Goal: Contribute content

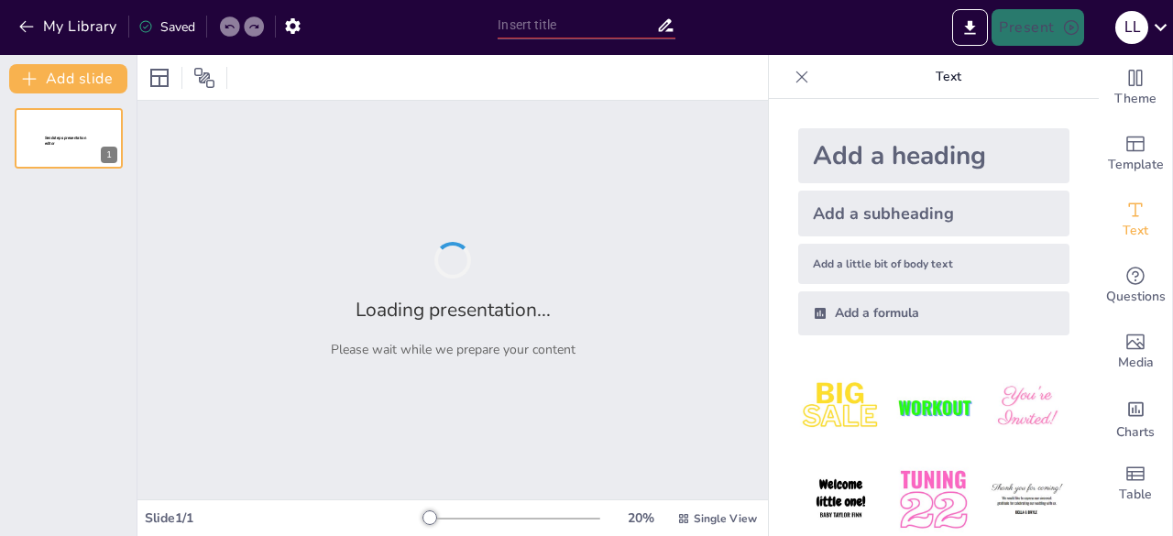
type input "Política Pública de Libertad Religiosa: Avances y Desafíos en [GEOGRAPHIC_DATA]"
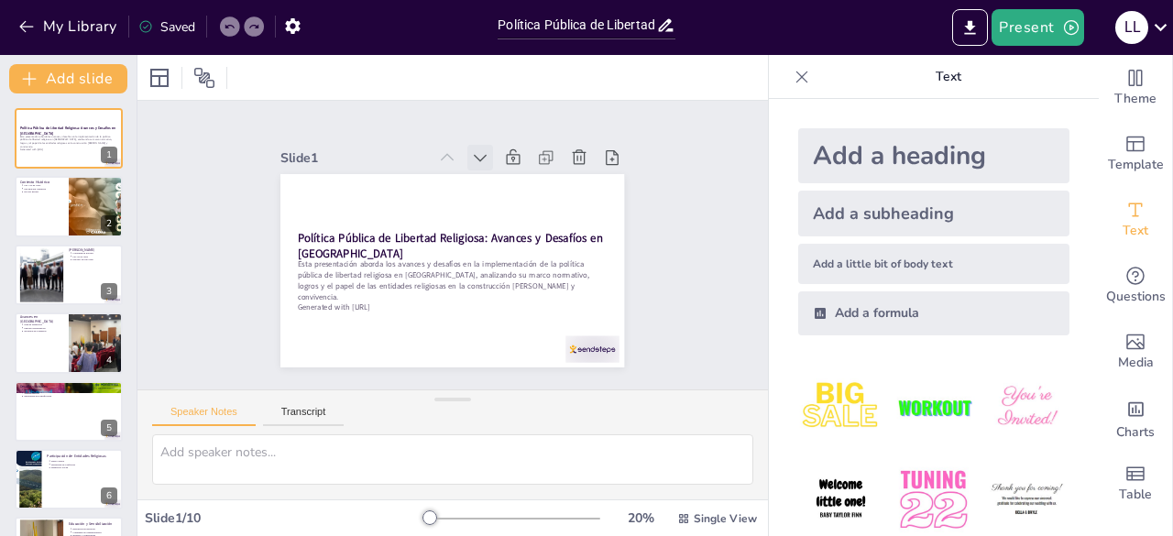
click at [530, 213] on icon at bounding box center [542, 225] width 25 height 25
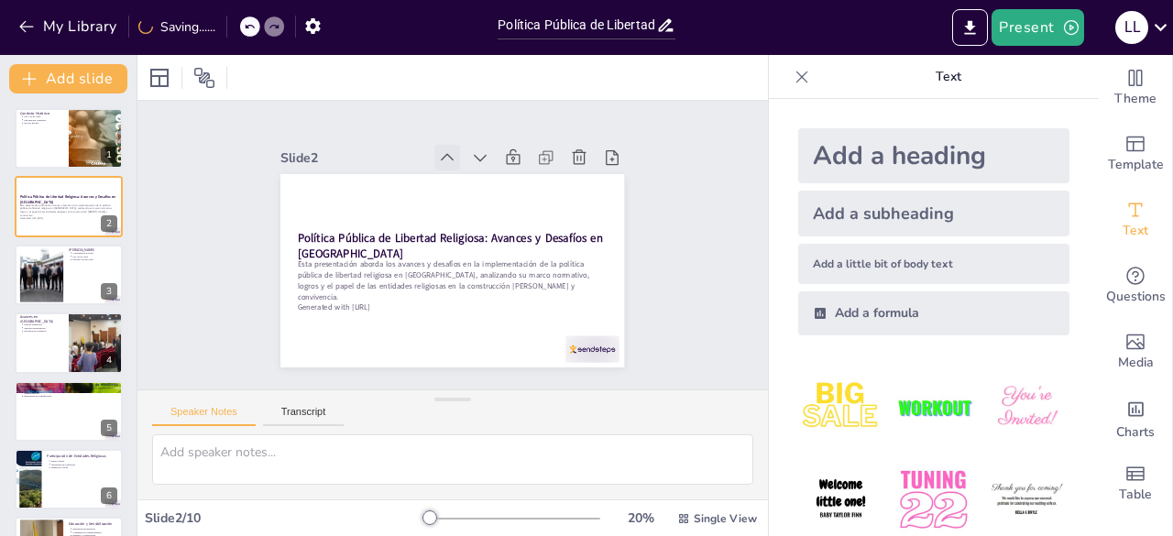
click at [450, 148] on div at bounding box center [465, 158] width 30 height 30
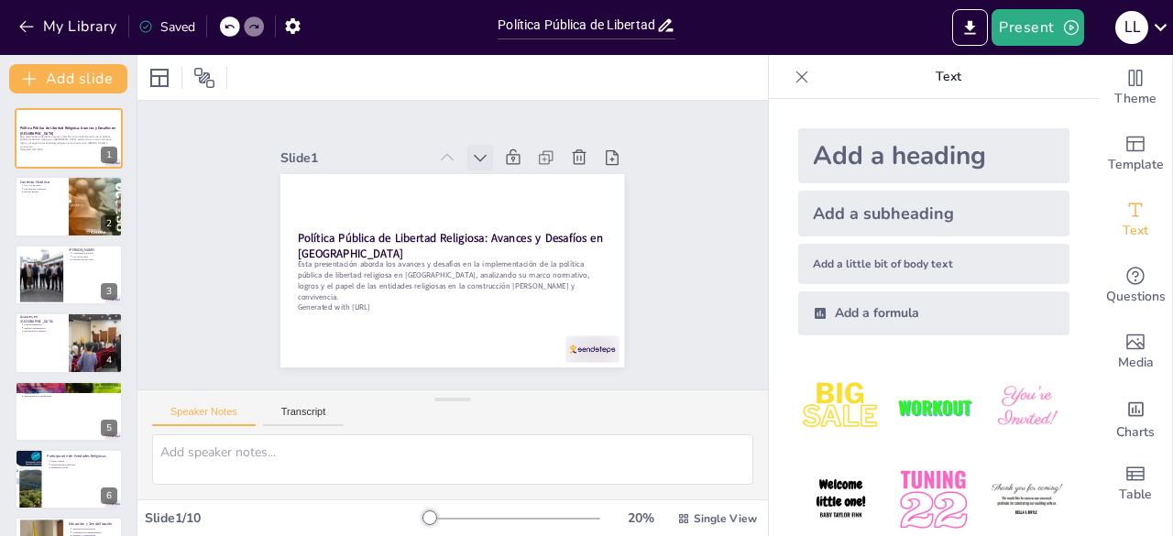
click at [487, 154] on icon at bounding box center [498, 165] width 22 height 22
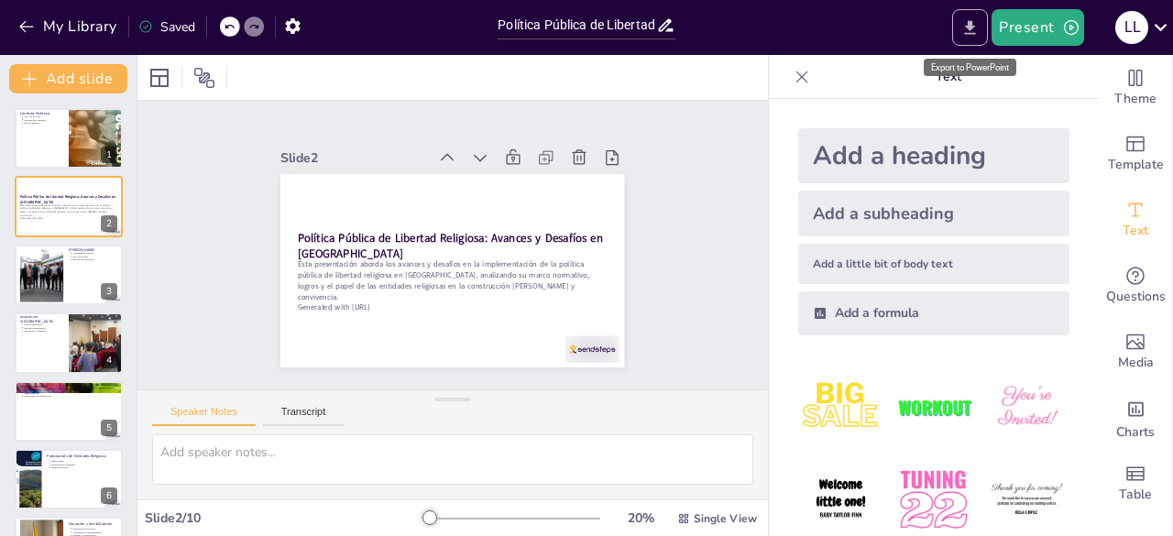
click at [970, 23] on icon "Export to PowerPoint" at bounding box center [970, 27] width 19 height 19
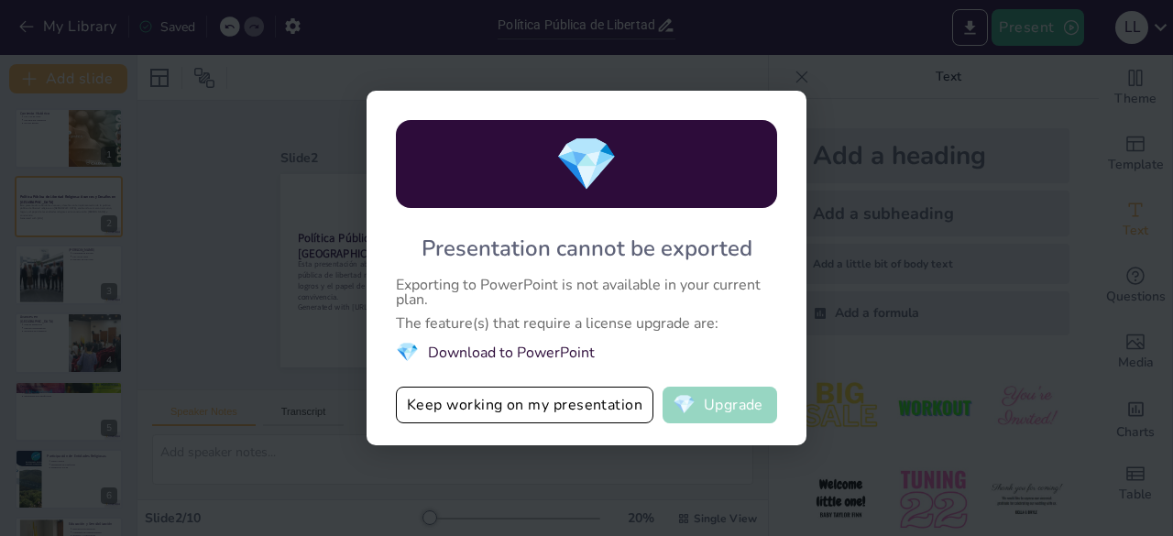
click at [744, 408] on button "💎 Upgrade" at bounding box center [720, 405] width 115 height 37
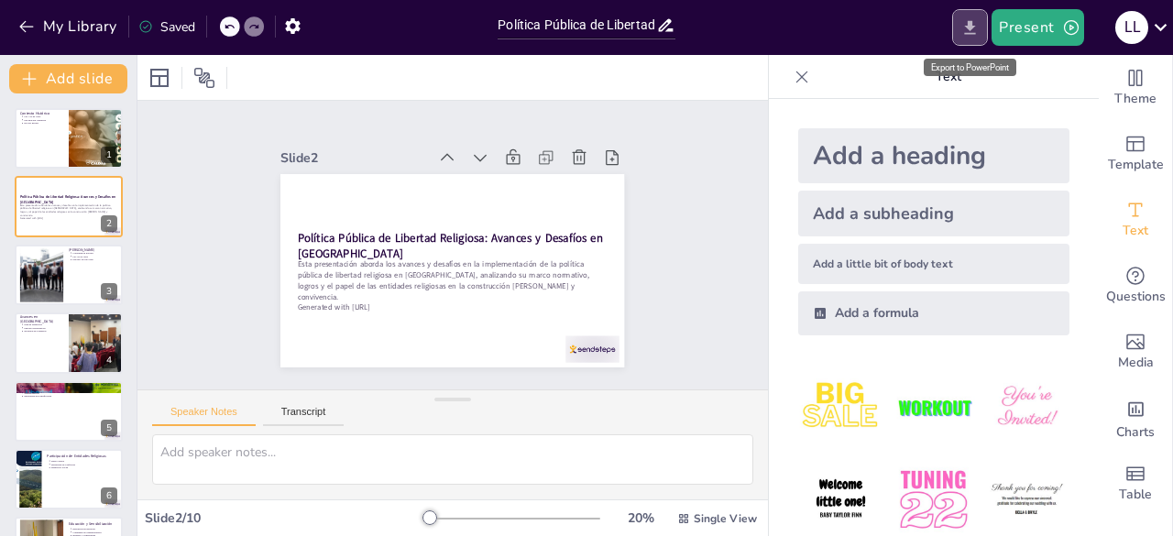
click at [964, 28] on icon "Export to PowerPoint" at bounding box center [970, 27] width 19 height 19
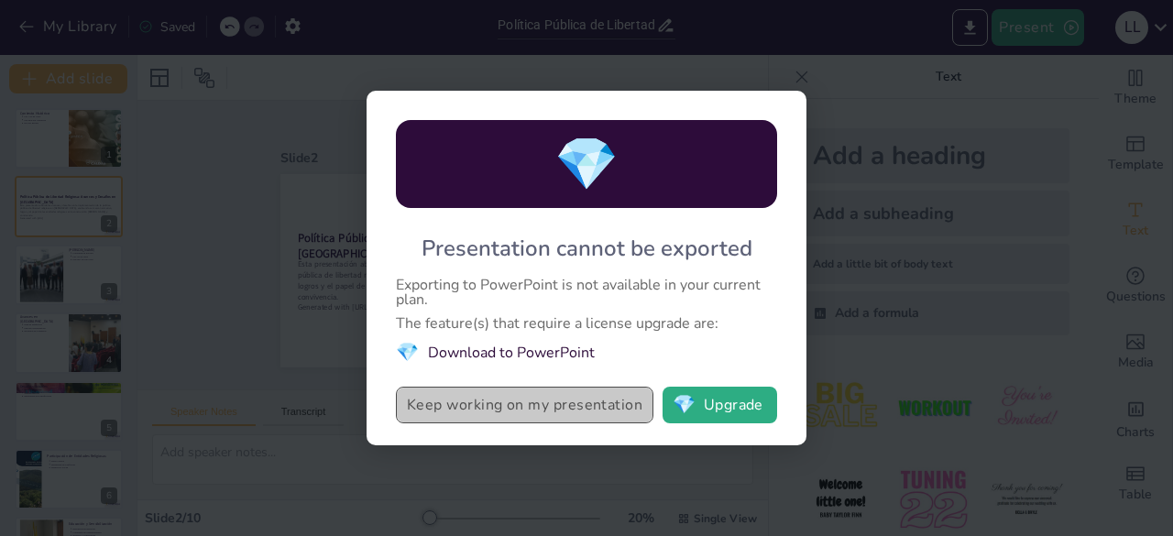
click at [517, 414] on button "Keep working on my presentation" at bounding box center [525, 405] width 258 height 37
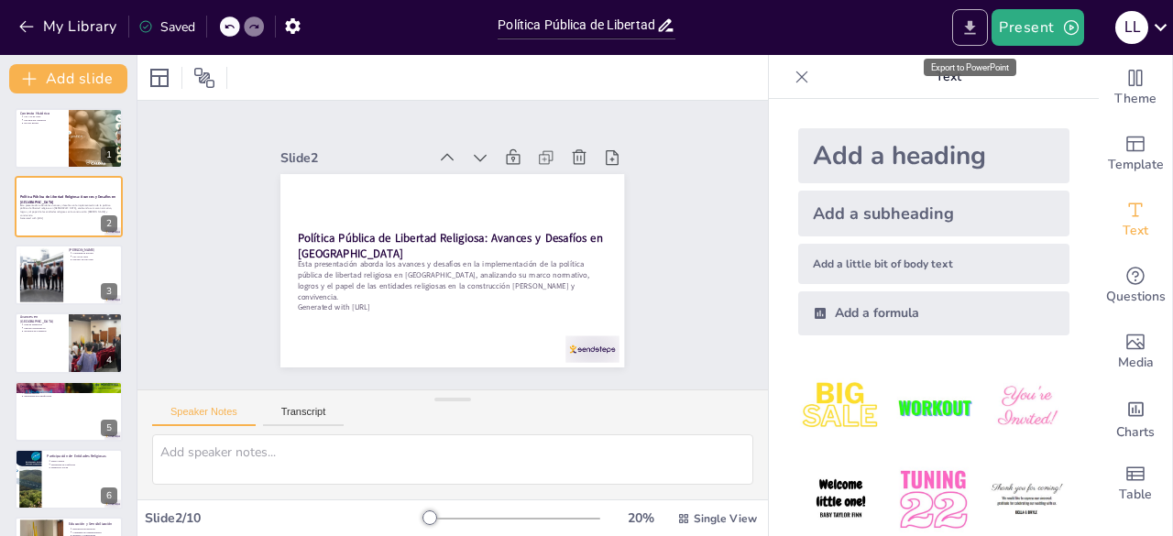
click at [979, 27] on icon "Export to PowerPoint" at bounding box center [970, 27] width 19 height 19
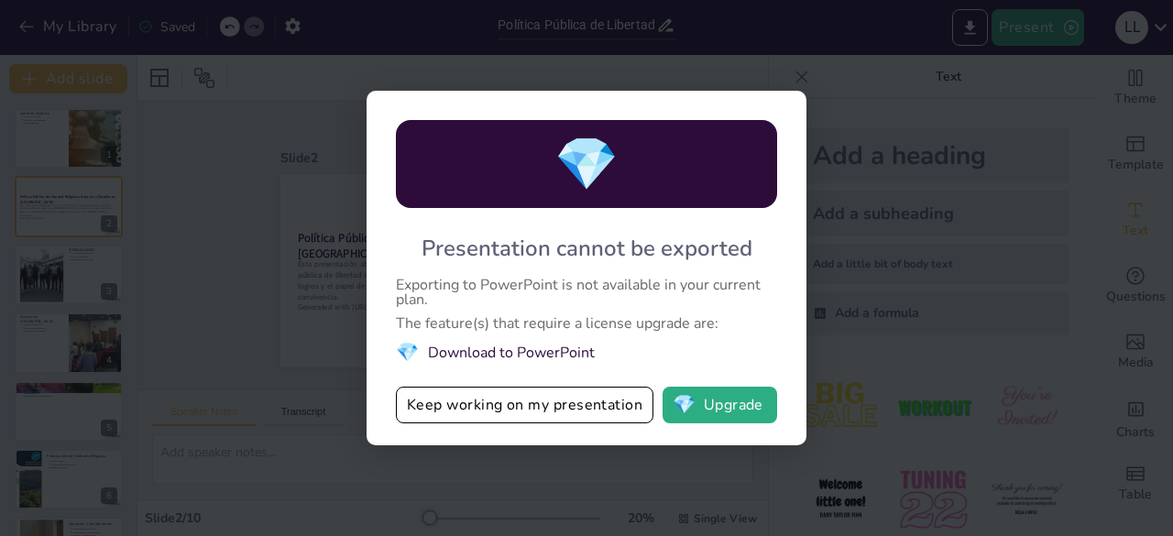
click at [724, 352] on li "💎 Download to PowerPoint" at bounding box center [586, 352] width 381 height 25
click at [34, 274] on div "💎 Presentation cannot be exported Exporting to PowerPoint is not available in y…" at bounding box center [586, 268] width 1173 height 536
click at [572, 414] on button "Keep working on my presentation" at bounding box center [525, 405] width 258 height 37
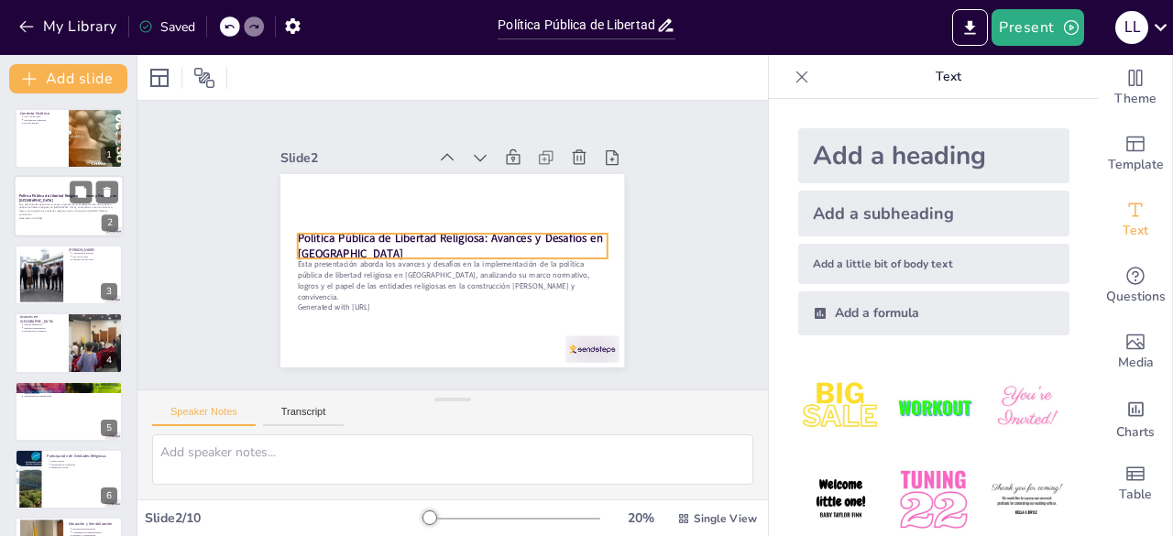
click at [61, 202] on p "Política Pública de Libertad Religiosa: Avances y Desafíos en [GEOGRAPHIC_DATA]" at bounding box center [68, 198] width 99 height 10
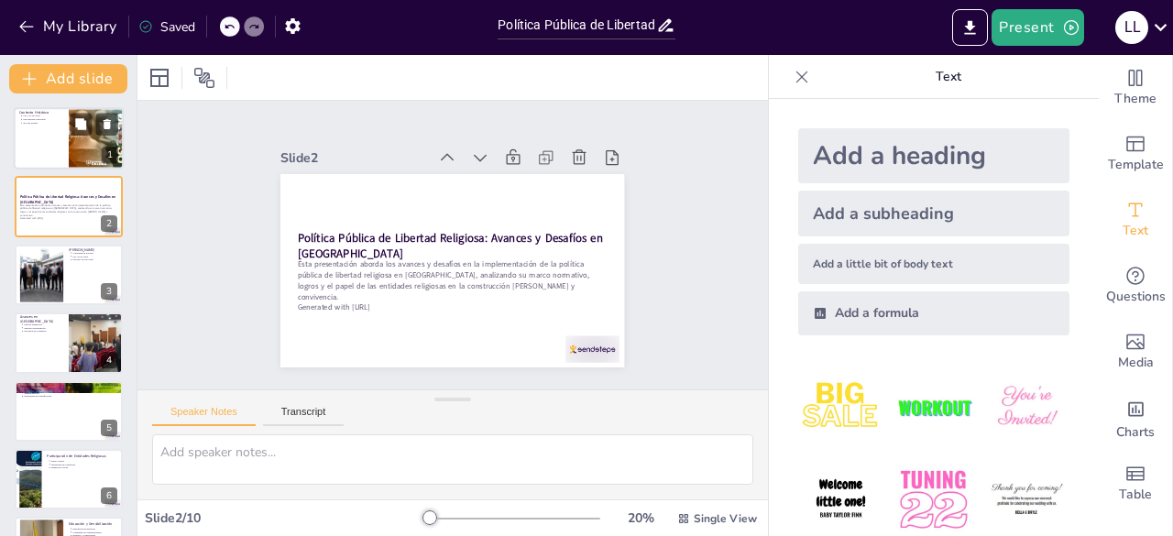
click at [61, 135] on div at bounding box center [69, 138] width 110 height 62
type textarea "Lo Ips 080 do 2630 si ametconsect adipis elitseddo eiu temporinci ut laboreet d…"
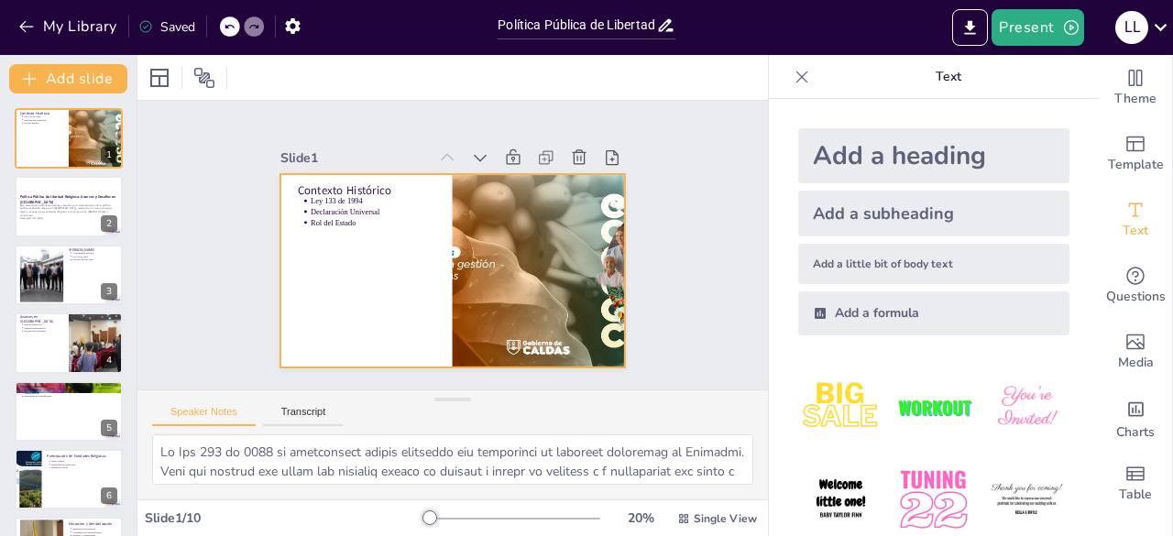
click at [360, 263] on div at bounding box center [451, 271] width 362 height 228
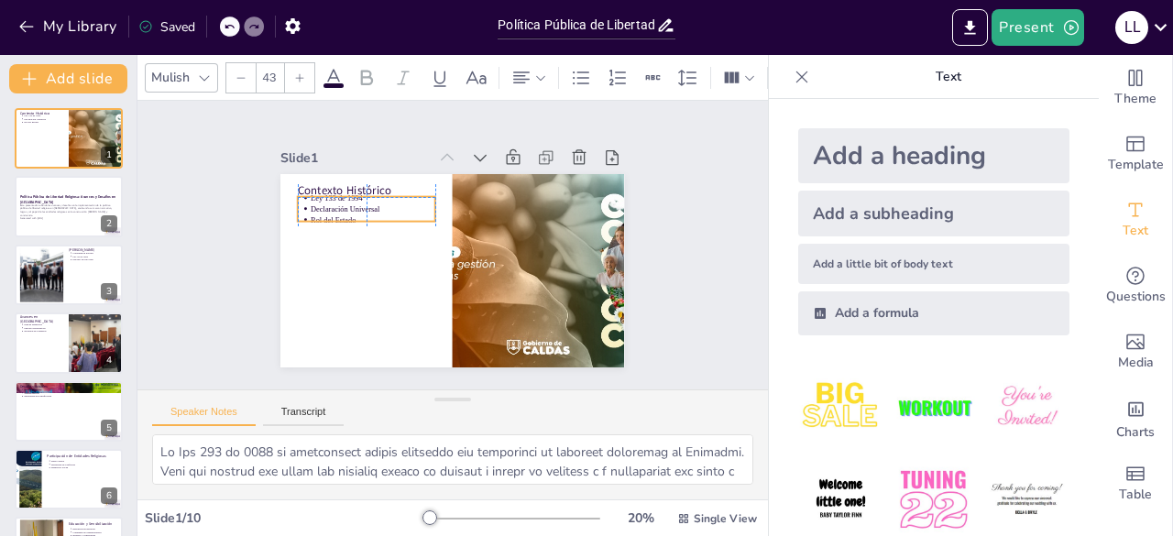
click at [327, 204] on p "Declaración Universal" at bounding box center [388, 186] width 122 height 49
click at [378, 212] on p "Rol del Estado" at bounding box center [380, 203] width 124 height 37
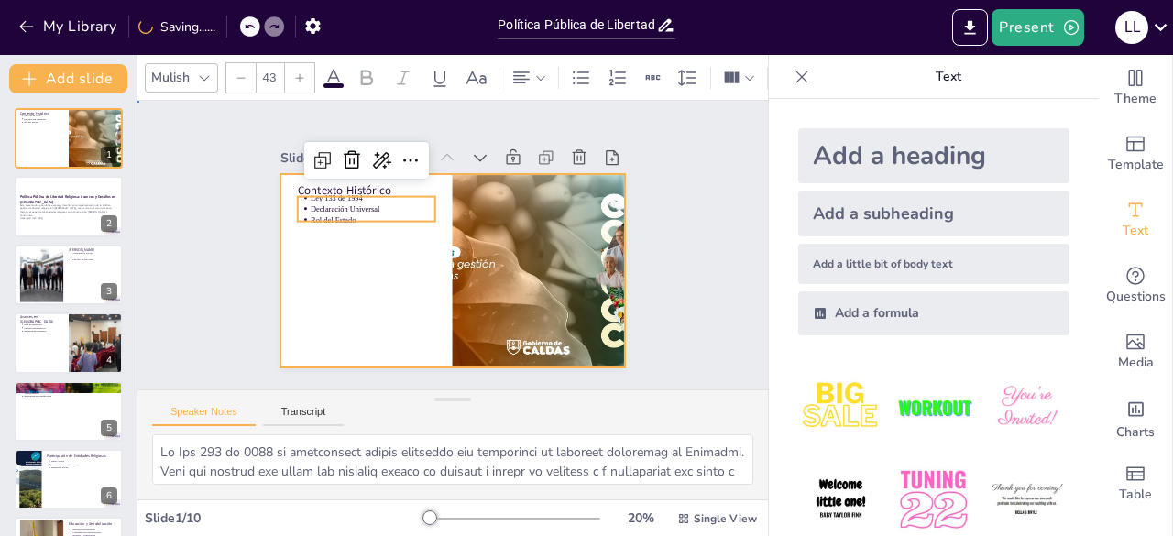
click at [345, 281] on div at bounding box center [442, 268] width 392 height 316
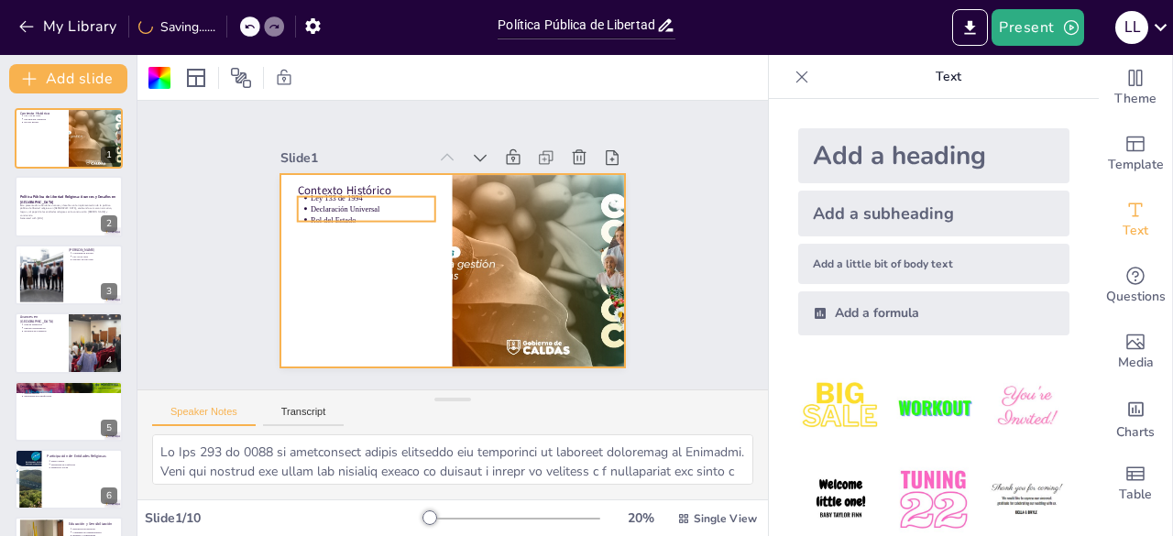
click at [331, 192] on p "Ley 133 de 1994" at bounding box center [392, 175] width 122 height 49
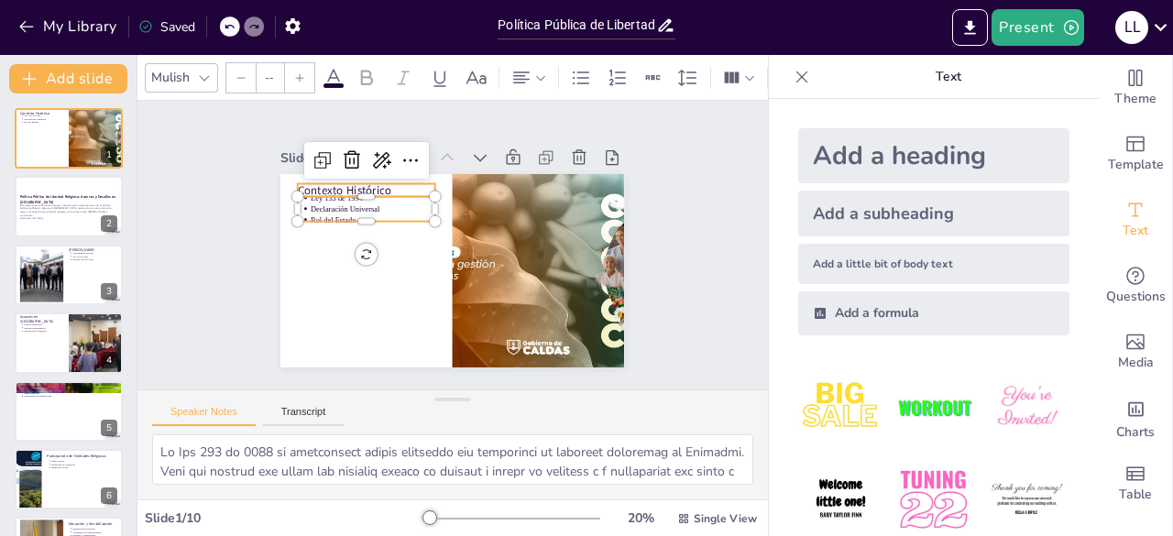
type input "64"
click at [290, 179] on div "Contexto Histórico Ley 133 de 1994 Declaración Universal Rol del Estado" at bounding box center [447, 270] width 377 height 260
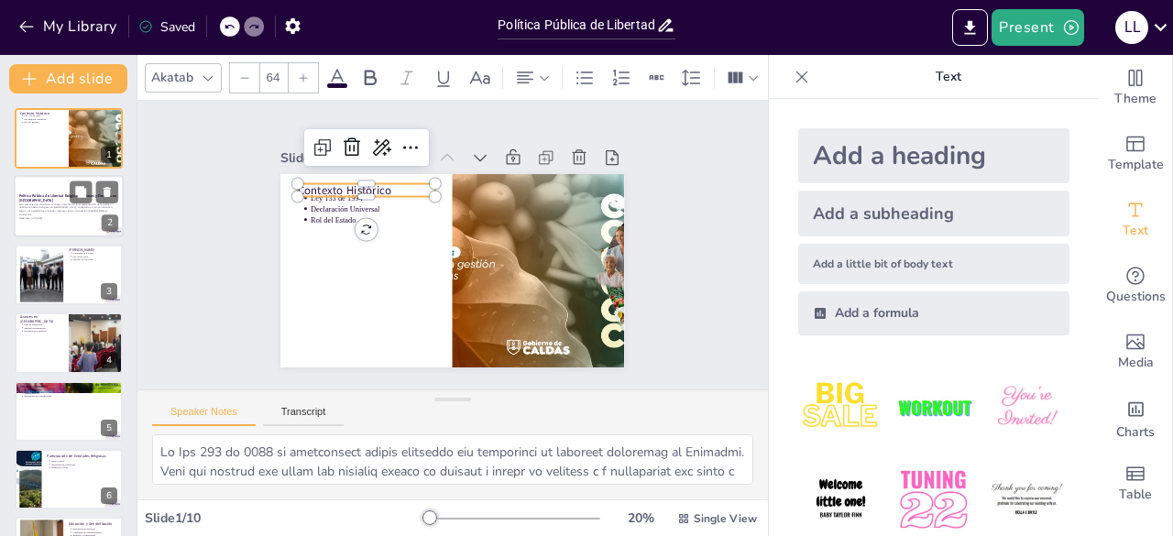
click at [15, 203] on div at bounding box center [69, 207] width 110 height 62
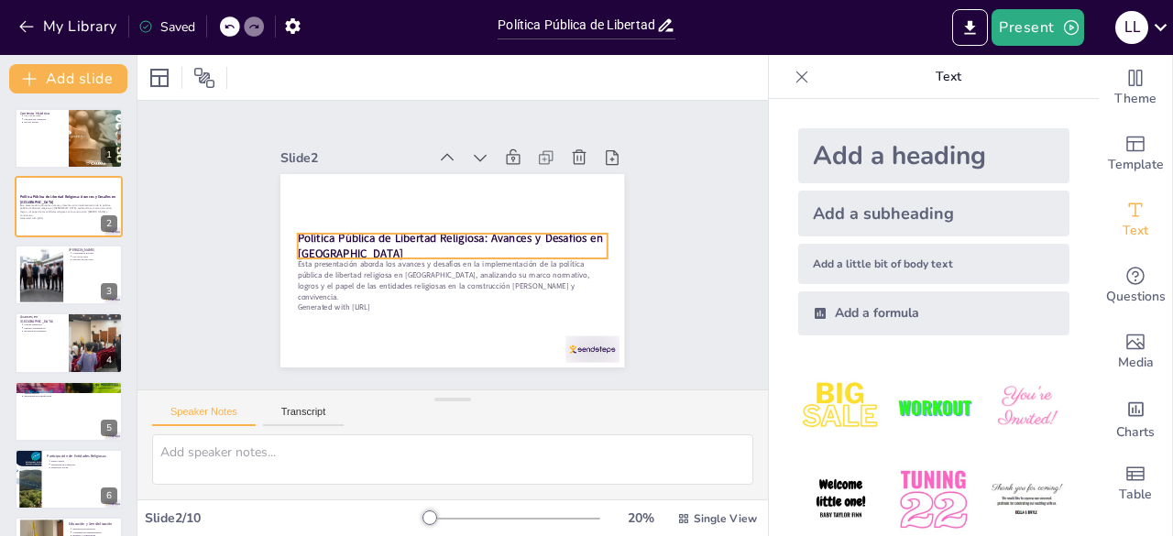
click at [308, 229] on strong "Política Pública de Libertad Religiosa: Avances y Desafíos en [GEOGRAPHIC_DATA]" at bounding box center [451, 237] width 300 height 109
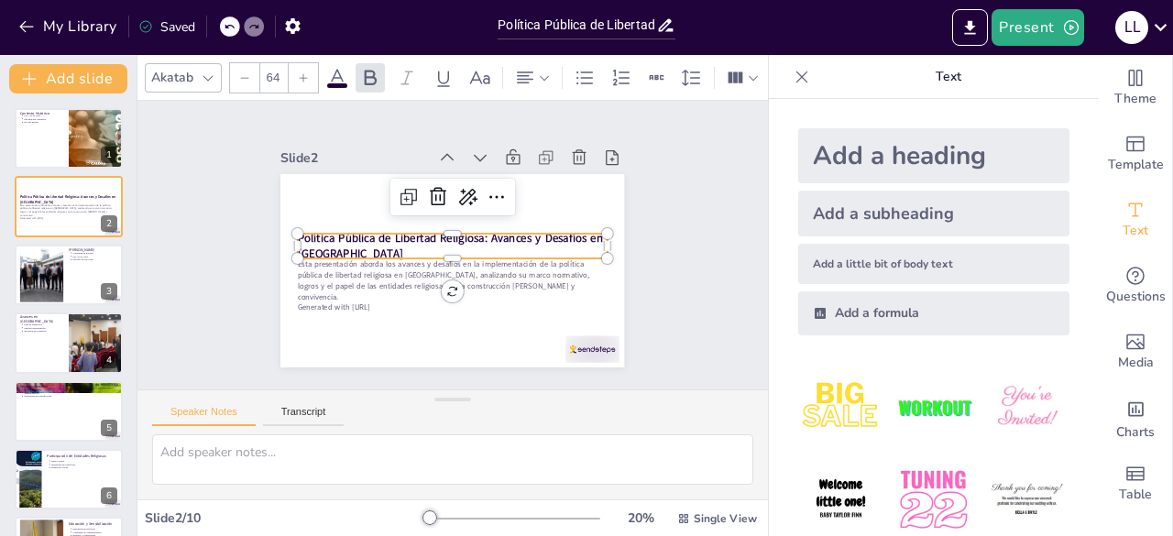
click at [348, 247] on p "Política Pública de Libertad Religiosa: Avances y Desafíos en [GEOGRAPHIC_DATA]" at bounding box center [453, 245] width 310 height 95
click at [347, 247] on p "Política Pública de Libertad Religiosa: Avances y Desafíos en [GEOGRAPHIC_DATA]" at bounding box center [453, 245] width 310 height 95
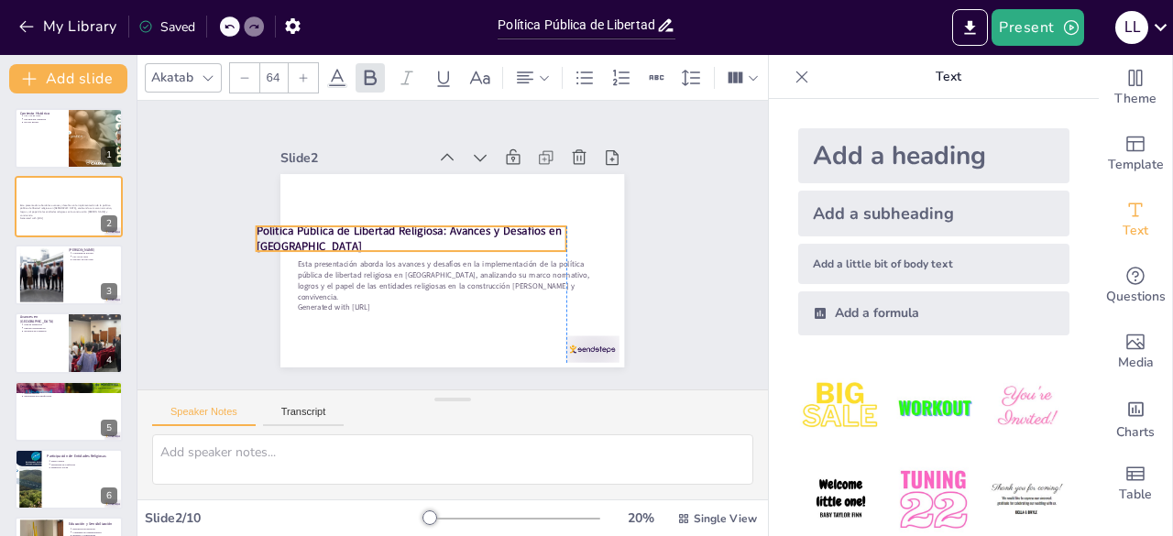
drag, startPoint x: 341, startPoint y: 241, endPoint x: 304, endPoint y: 234, distance: 37.4
click at [304, 234] on p "Política Pública de Libertad Religiosa: Avances y Desafíos en [GEOGRAPHIC_DATA]" at bounding box center [414, 229] width 310 height 95
click at [488, 233] on p "Política Pública de Libertad Religiosa: Avances y Desafíos en [GEOGRAPHIC_DATA]" at bounding box center [415, 226] width 304 height 127
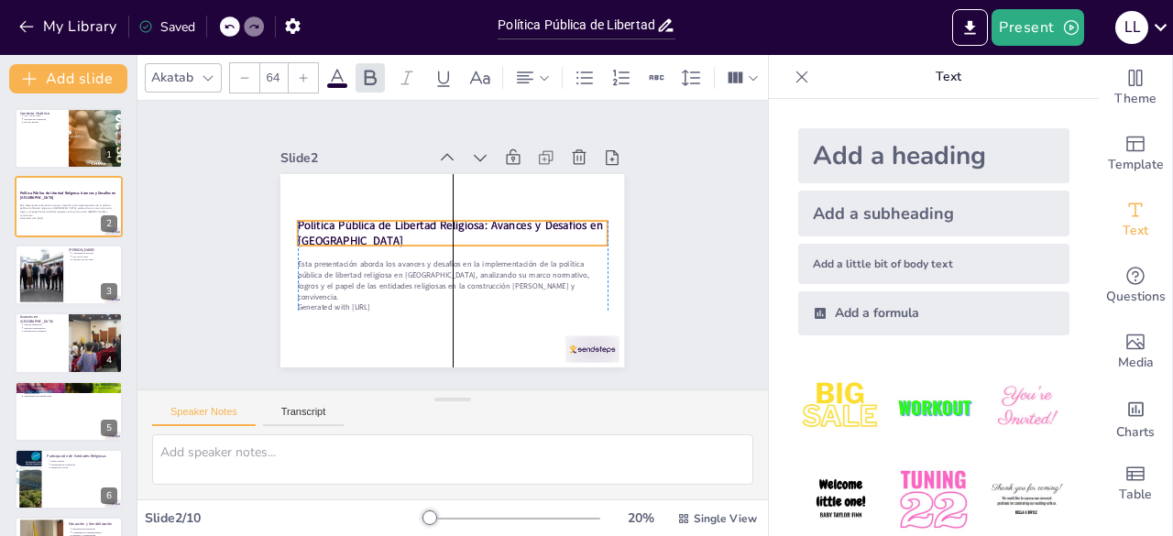
drag, startPoint x: 528, startPoint y: 230, endPoint x: 564, endPoint y: 225, distance: 36.2
click at [564, 225] on strong "Política Pública de Libertad Religiosa: Avances y Desafíos en [GEOGRAPHIC_DATA]" at bounding box center [458, 228] width 266 height 193
click at [342, 228] on p "Política Pública de Libertad Religiosa: Avances y Desafíos en [GEOGRAPHIC_DATA]" at bounding box center [455, 232] width 309 height 95
click at [342, 228] on p "Política Pública de Libertad Religiosa: Avances y Desafíos en [GEOGRAPHIC_DATA]" at bounding box center [456, 234] width 304 height 127
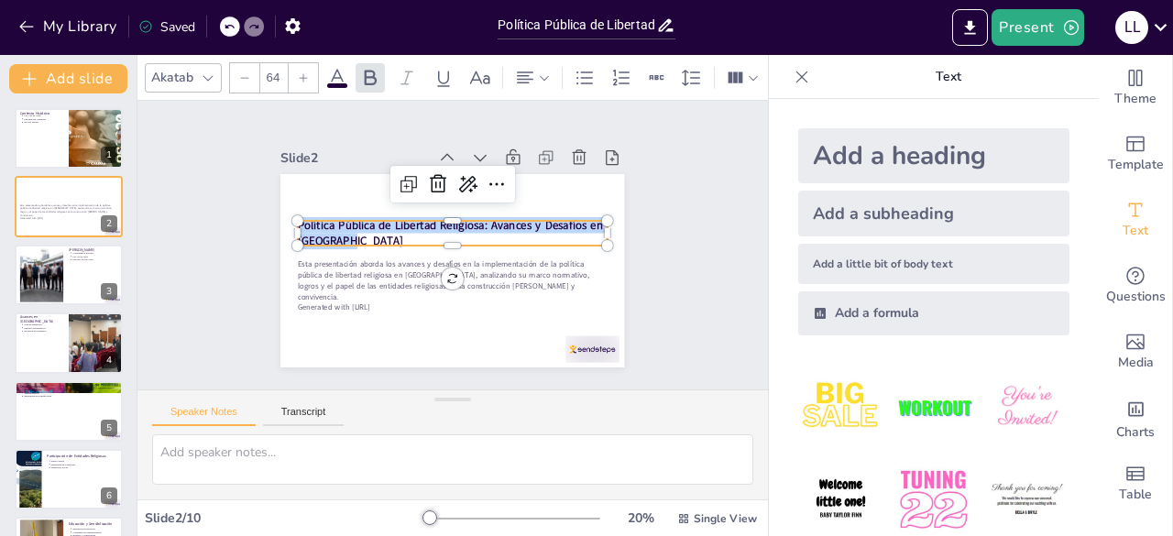
click at [342, 228] on p "Política Pública de Libertad Religiosa: Avances y Desafíos en [GEOGRAPHIC_DATA]" at bounding box center [456, 234] width 304 height 127
copy strong "Política Pública de Libertad Religiosa: Avances y Desafíos en [GEOGRAPHIC_DATA]"
click at [238, 275] on div "Slide 1 Contexto Histórico Ley 133 de 1994 Declaración Universal Rol del Estado…" at bounding box center [453, 245] width 508 height 405
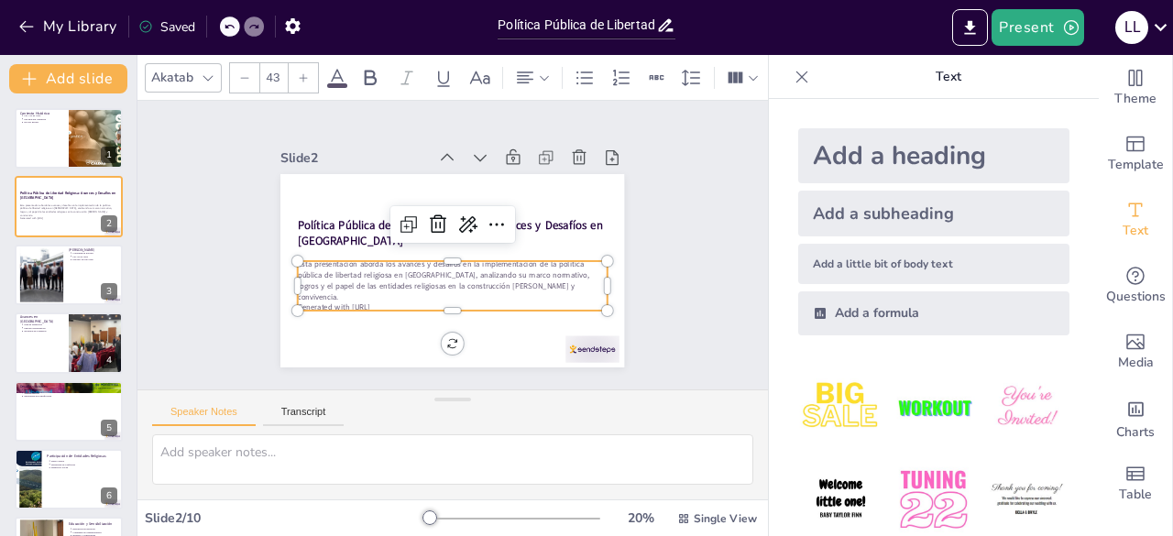
click at [320, 273] on p "Esta presentación aborda los avances y desafíos en la implementación de la polí…" at bounding box center [439, 277] width 301 height 165
click at [320, 273] on p "Esta presentación aborda los avances y desafíos en la implementación de la polí…" at bounding box center [446, 279] width 312 height 106
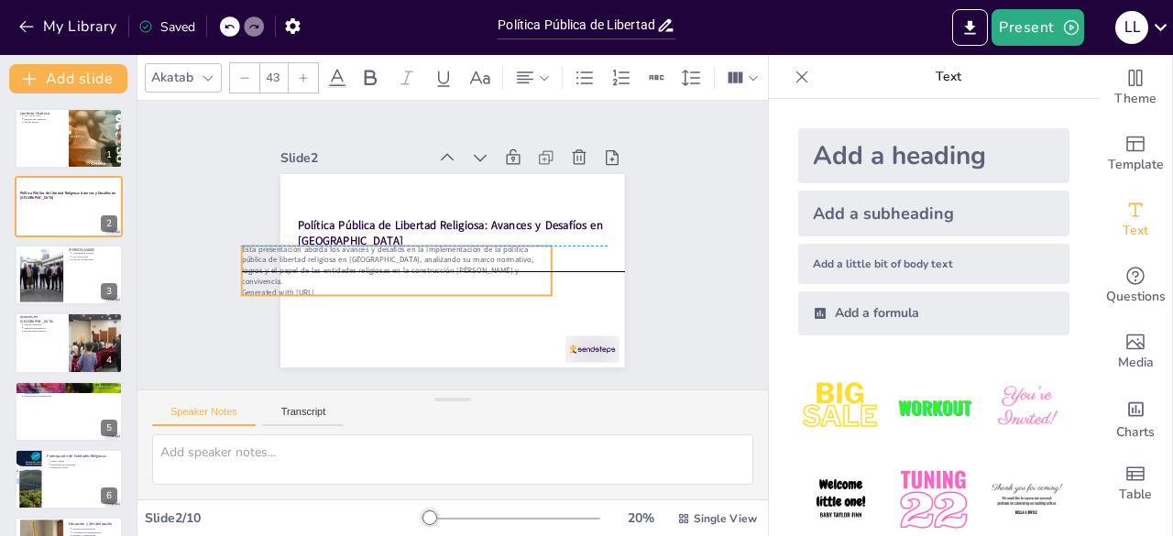
drag, startPoint x: 388, startPoint y: 293, endPoint x: 332, endPoint y: 284, distance: 56.7
click at [332, 284] on p "Generated with [URL]" at bounding box center [388, 279] width 305 height 75
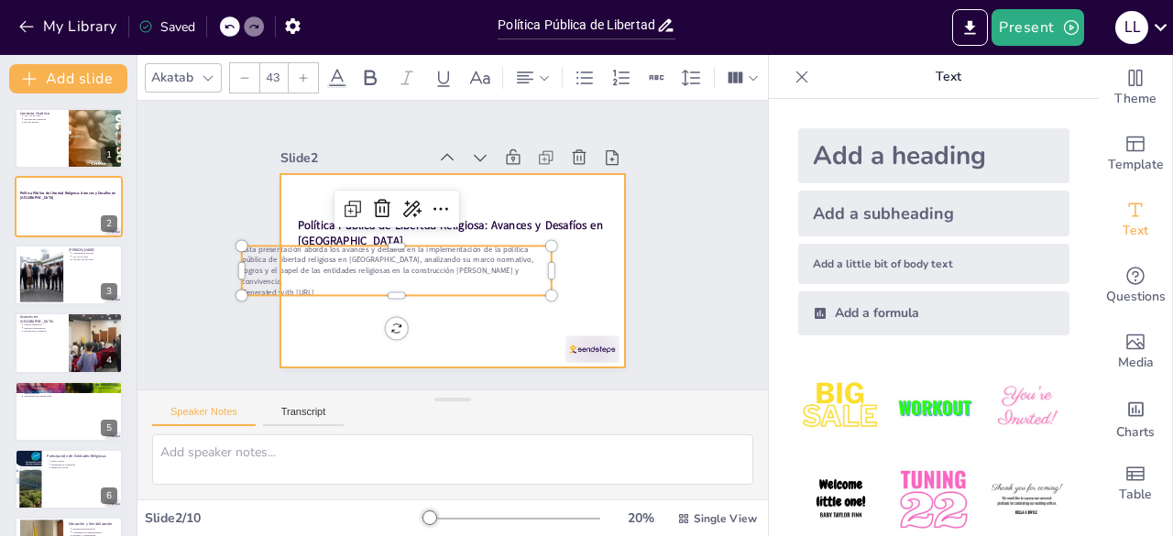
click at [578, 254] on div at bounding box center [447, 270] width 377 height 260
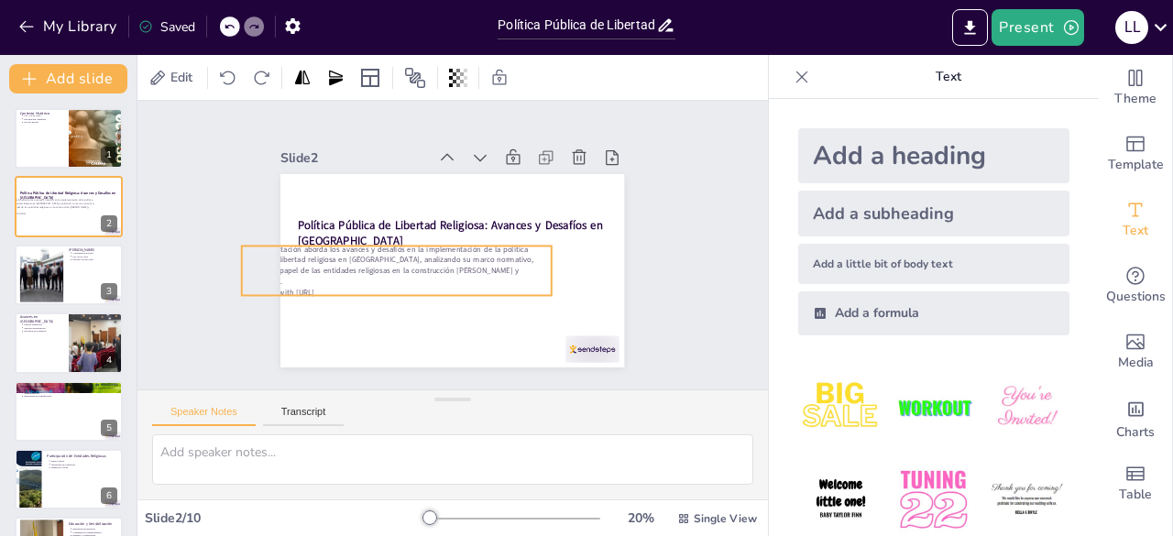
click at [513, 254] on p "Esta presentación aborda los avances y desafíos en la implementación de la polí…" at bounding box center [393, 247] width 308 height 137
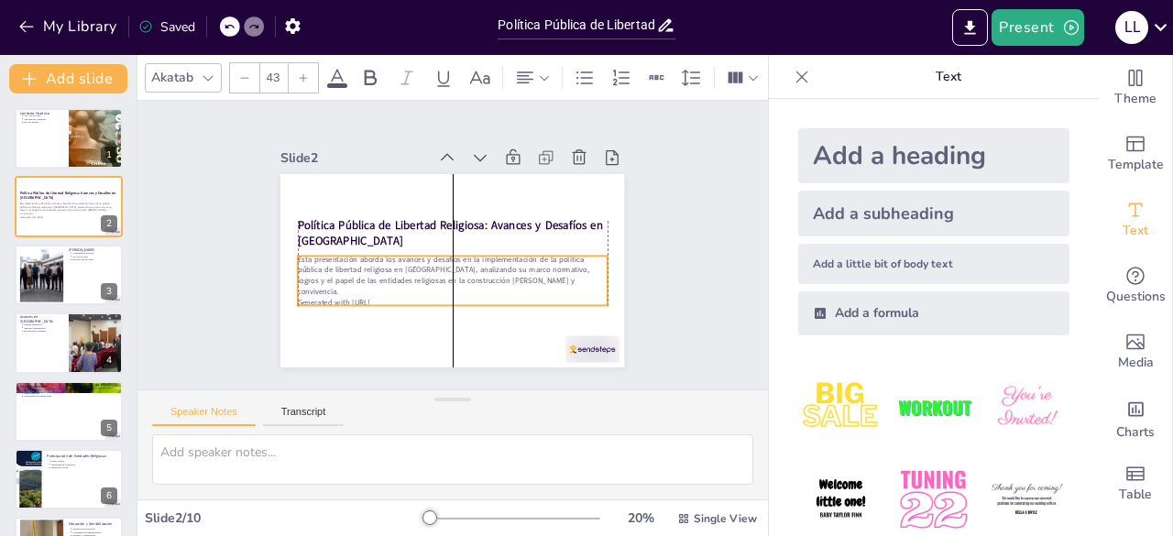
drag, startPoint x: 534, startPoint y: 252, endPoint x: 588, endPoint y: 262, distance: 54.1
click at [588, 262] on p "Esta presentación aborda los avances y desafíos en la implementación de la polí…" at bounding box center [447, 275] width 312 height 106
click at [537, 289] on p "Generated with [URL]" at bounding box center [441, 301] width 305 height 75
click at [537, 289] on p "Generated with [URL]" at bounding box center [435, 300] width 298 height 106
click at [537, 285] on p "Generated with [URL]" at bounding box center [441, 301] width 305 height 75
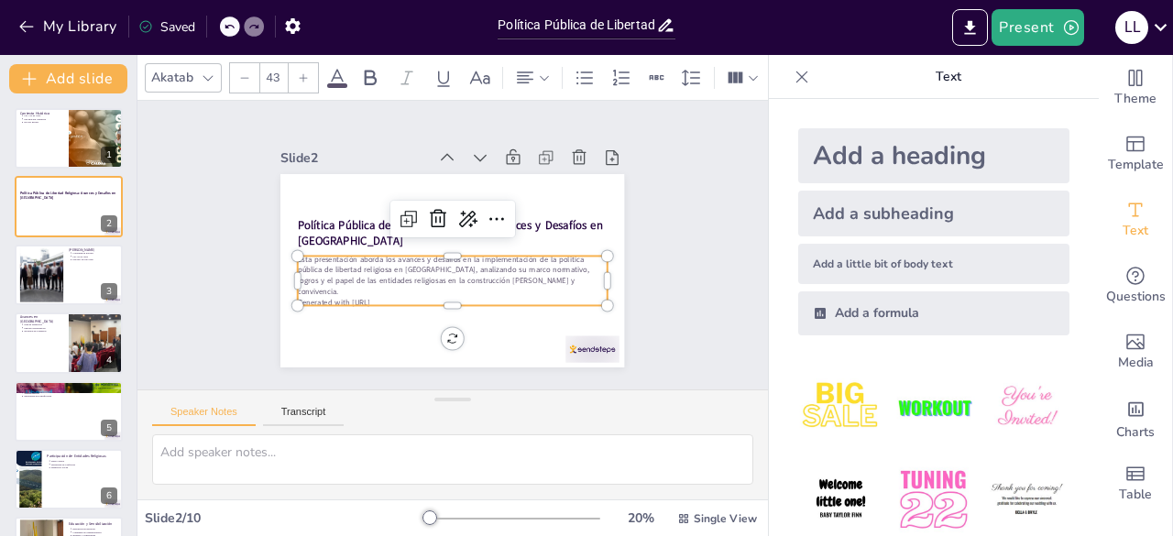
click at [537, 283] on p "Generated with [URL]" at bounding box center [441, 301] width 305 height 75
click at [446, 281] on p "Esta presentación aborda los avances y desafíos en la implementación de la polí…" at bounding box center [423, 246] width 43 height 310
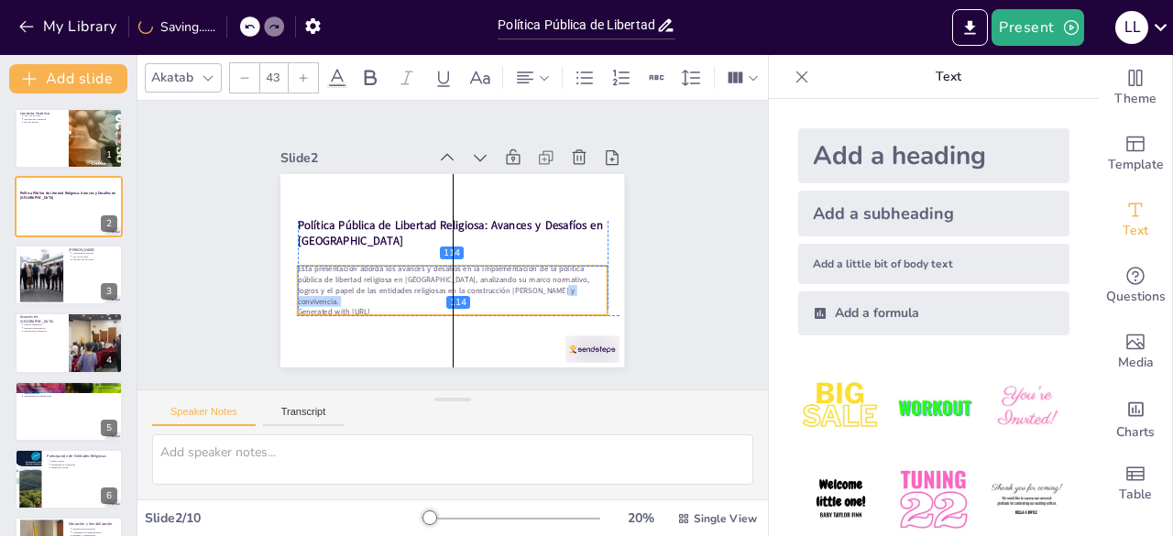
click at [536, 285] on p "Esta presentación aborda los avances y desafíos en la implementación de la polí…" at bounding box center [441, 283] width 308 height 137
click at [334, 289] on p "Esta presentación aborda los avances y desafíos en la implementación de la polí…" at bounding box center [445, 284] width 312 height 106
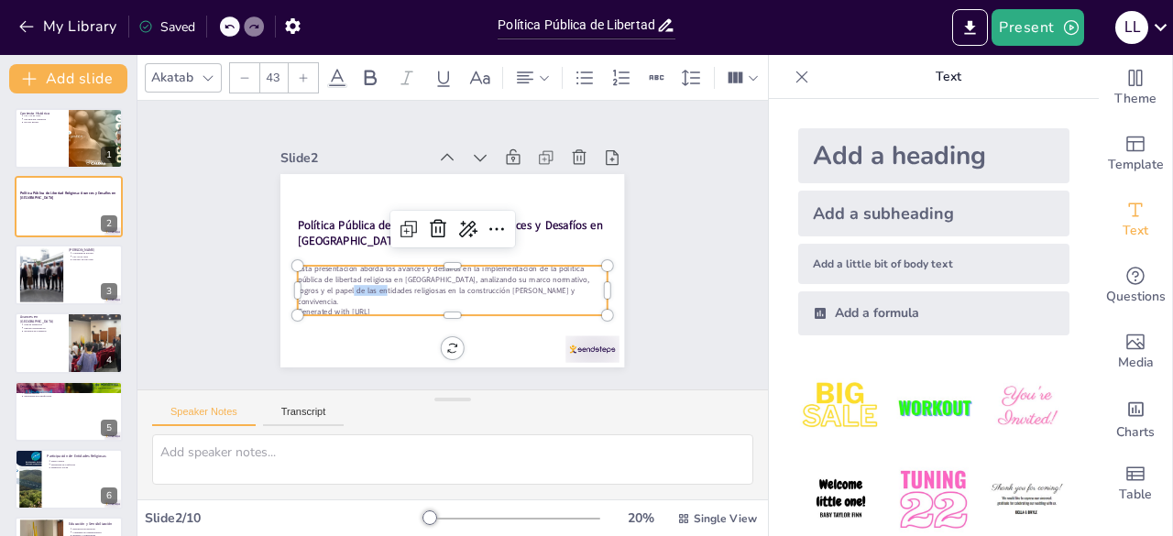
click at [334, 289] on p "Esta presentación aborda los avances y desafíos en la implementación de la polí…" at bounding box center [436, 281] width 301 height 165
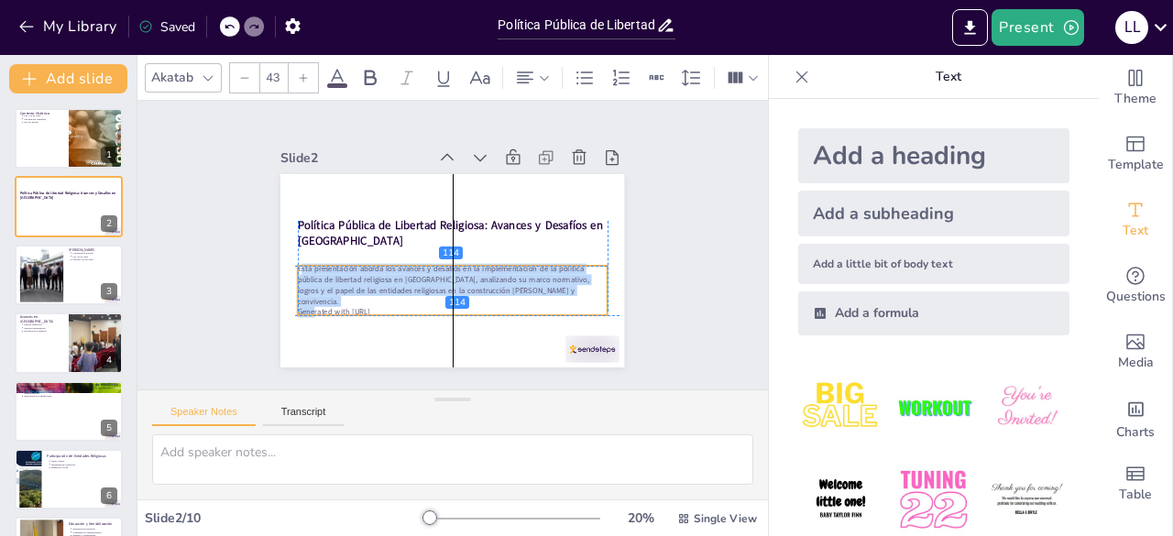
click at [283, 265] on div "Política Pública de Libertad Religiosa: Avances y Desafíos en Manizales 114 114…" at bounding box center [444, 270] width 387 height 291
copy p "sta presentación aborda los avances y desafíos en la implementación de la polít…"
click at [39, 121] on p "Rol del Estado" at bounding box center [43, 122] width 40 height 4
type textarea "Lo Ips 080 do 2630 si ametconsect adipis elitseddo eiu temporinci ut laboreet d…"
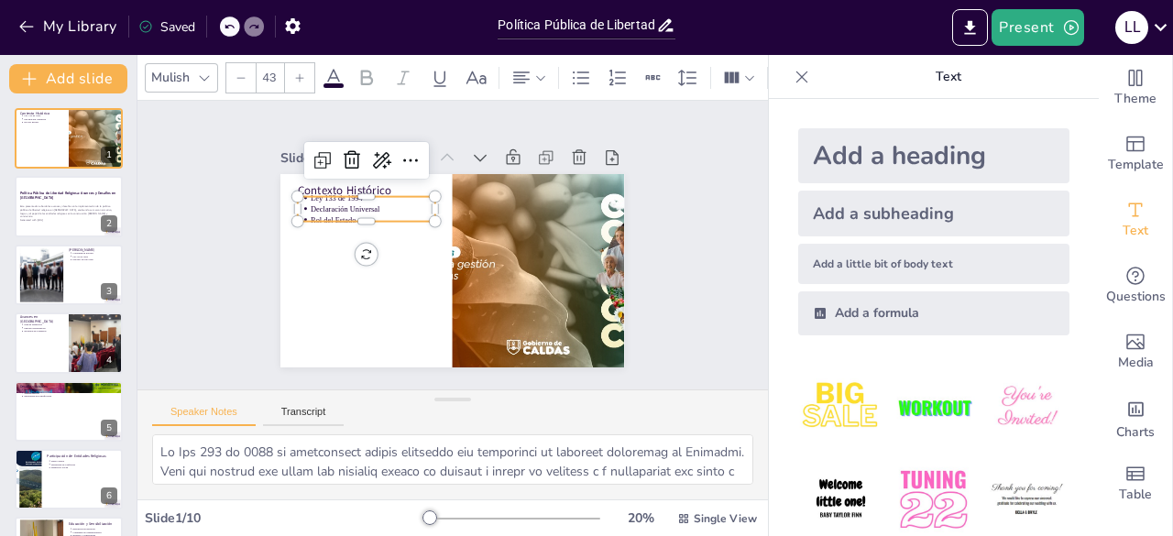
click at [323, 190] on p "Ley 133 de 1994" at bounding box center [385, 182] width 124 height 37
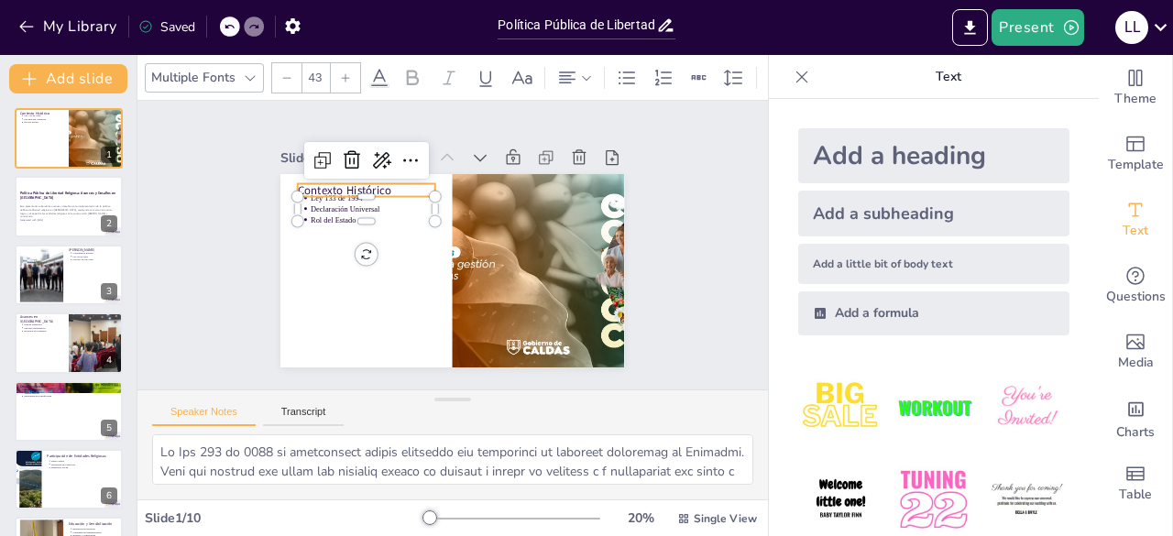
type input "64"
click at [331, 181] on p "Contexto Histórico" at bounding box center [397, 160] width 132 height 71
click at [320, 181] on p "Contexto Histórico" at bounding box center [388, 167] width 136 height 58
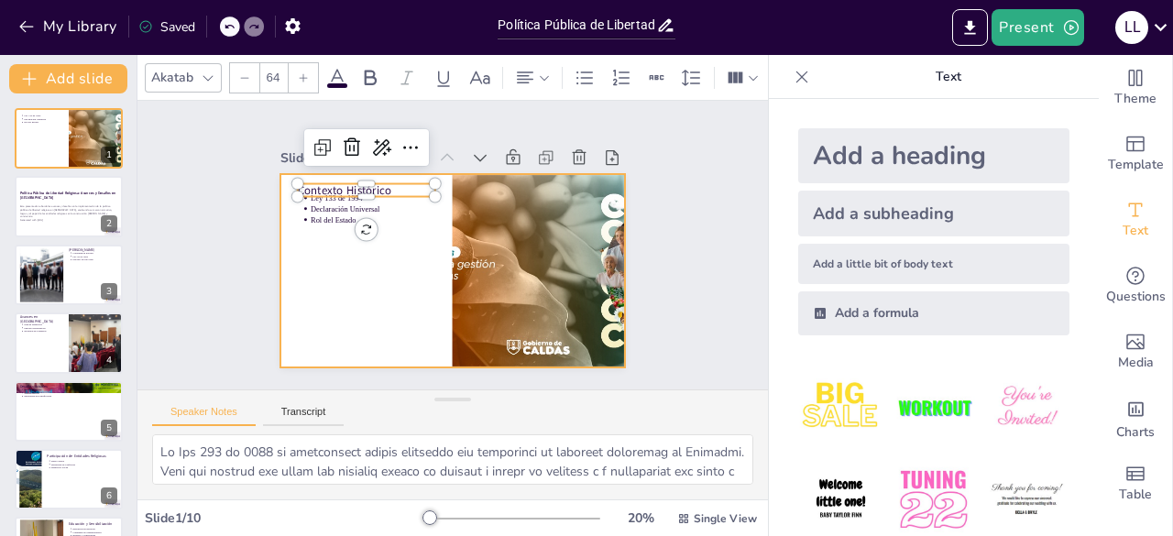
click at [354, 236] on div at bounding box center [438, 266] width 392 height 358
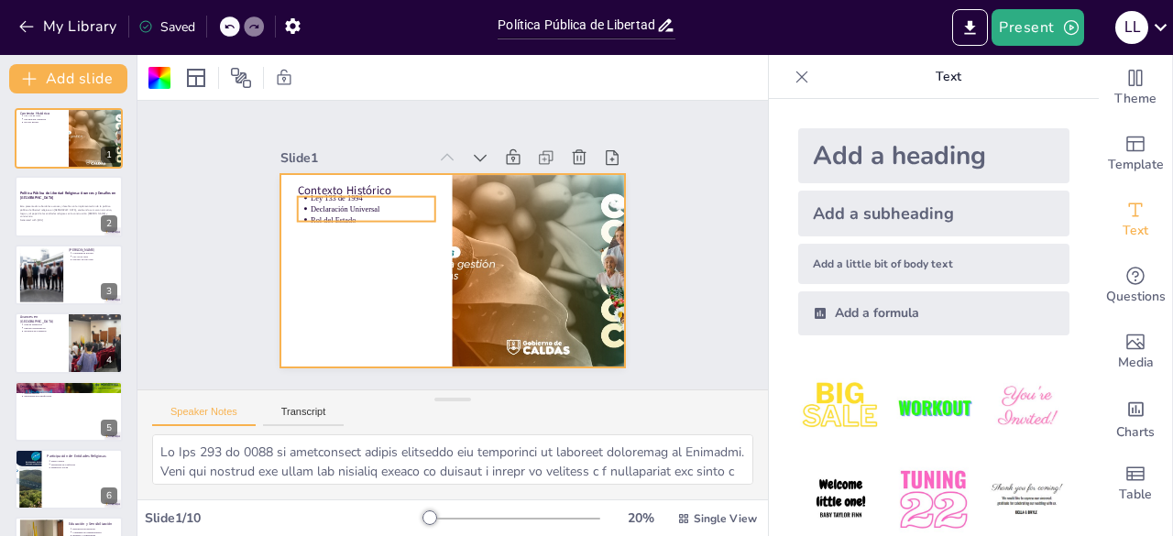
click at [312, 188] on div "Contexto Histórico Ley 133 de 1994 Declaración Universal Rol del Estado" at bounding box center [442, 268] width 393 height 316
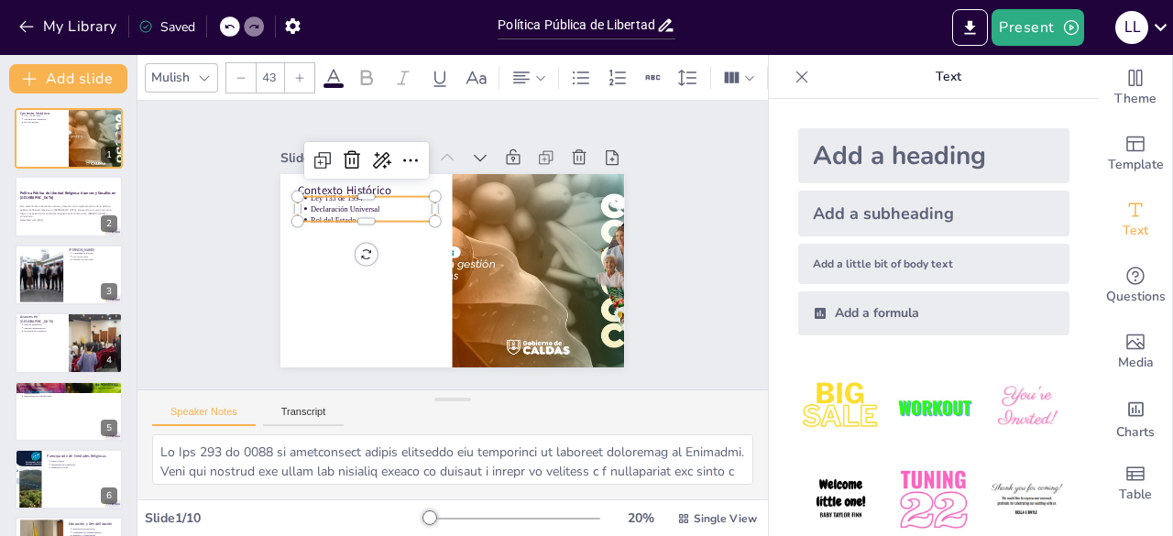
click at [331, 188] on div at bounding box center [397, 160] width 132 height 70
click at [349, 193] on p "Ley 133 de 1994" at bounding box center [405, 169] width 113 height 72
click at [330, 193] on p "Ley 133 de 1994" at bounding box center [391, 180] width 122 height 49
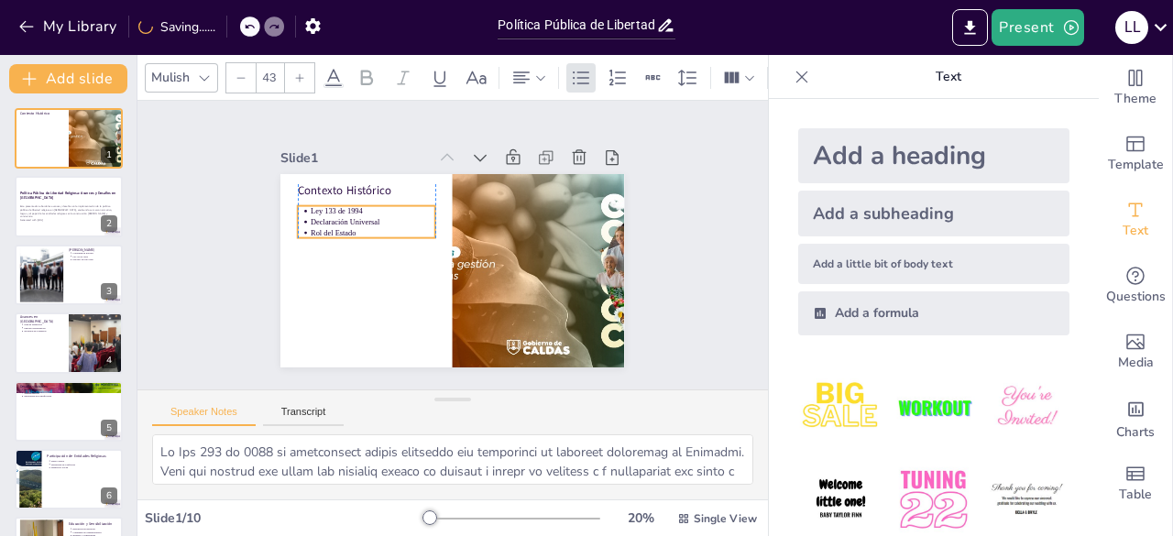
drag, startPoint x: 344, startPoint y: 214, endPoint x: 340, endPoint y: 223, distance: 9.9
click at [340, 223] on p "Rol del Estado" at bounding box center [377, 216] width 124 height 37
click at [343, 226] on p "Rol del Estado" at bounding box center [377, 218] width 124 height 37
click at [326, 205] on p "Ley 133 de 1994" at bounding box center [387, 190] width 122 height 49
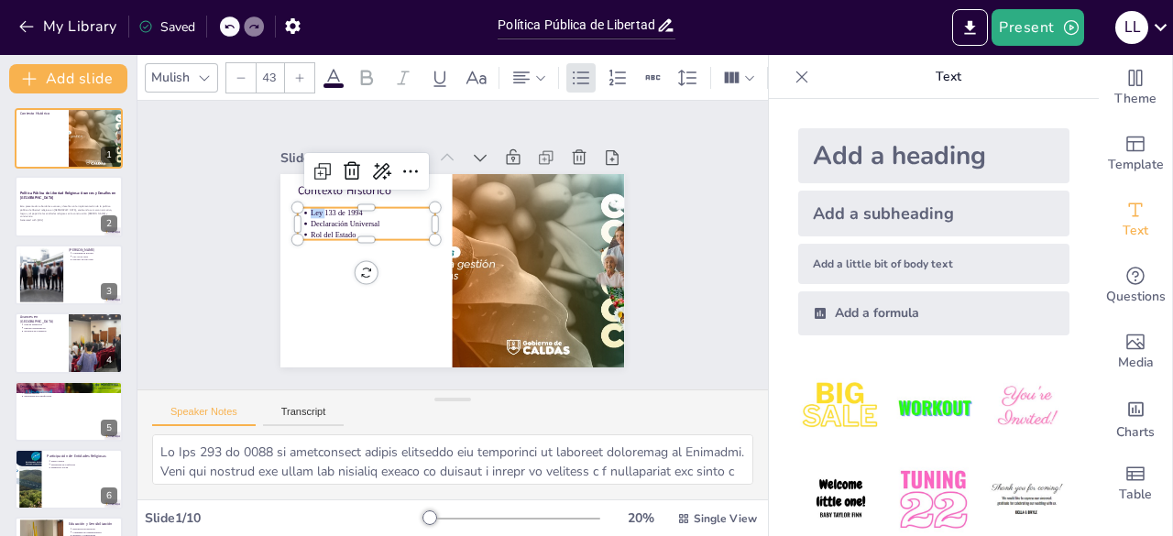
click at [314, 206] on p "Ley 133 de 1994" at bounding box center [376, 205] width 125 height 24
click at [320, 206] on p "Ley 133 de 1994" at bounding box center [382, 195] width 124 height 37
click at [331, 210] on p "Declaración Universal" at bounding box center [390, 191] width 118 height 61
click at [320, 208] on p "Ley 133 de 1994" at bounding box center [382, 195] width 124 height 37
click at [320, 205] on p "Ley 133 de 1994" at bounding box center [382, 195] width 124 height 37
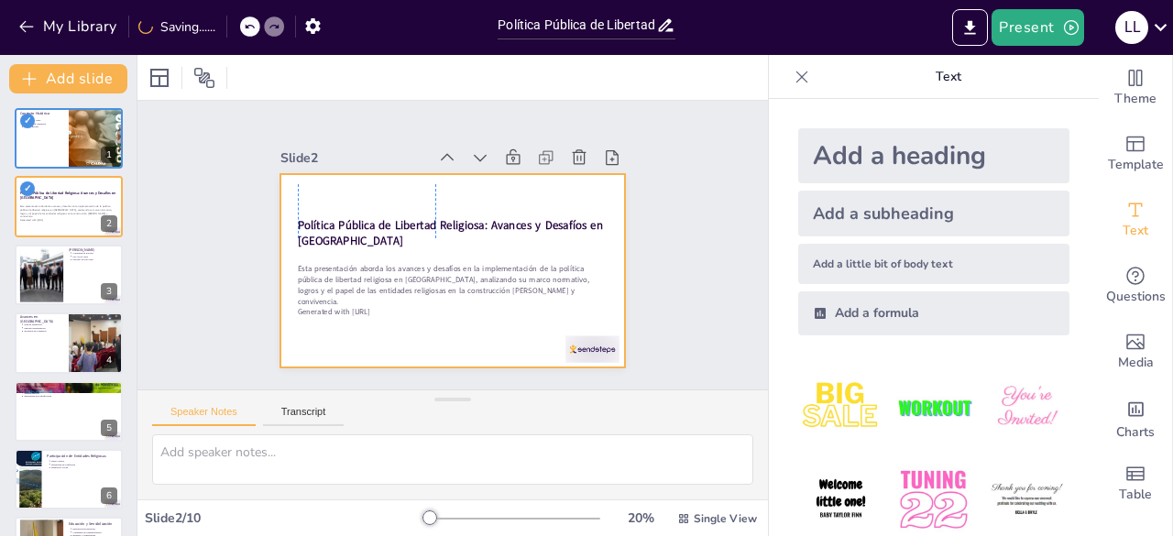
type textarea "La Constitución Política de Colombia es la base del marco legal que protege la …"
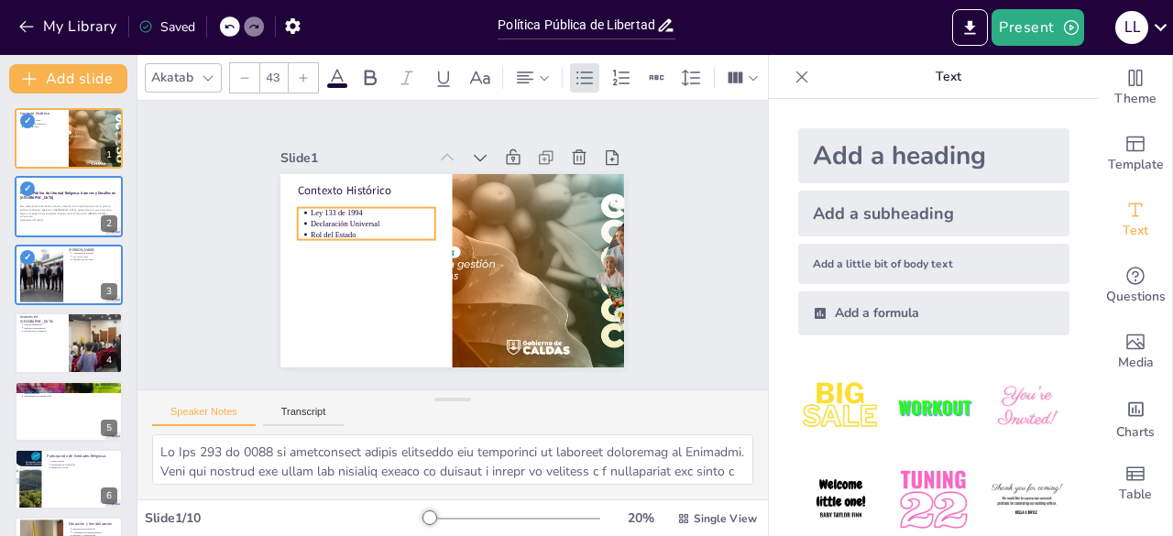
click at [344, 223] on p "Rol del Estado" at bounding box center [389, 196] width 113 height 72
click at [344, 223] on p "Rol del Estado" at bounding box center [375, 227] width 125 height 24
click at [341, 226] on p "Rol del Estado" at bounding box center [377, 217] width 124 height 37
click at [342, 227] on p "Rol del Estado" at bounding box center [381, 209] width 122 height 49
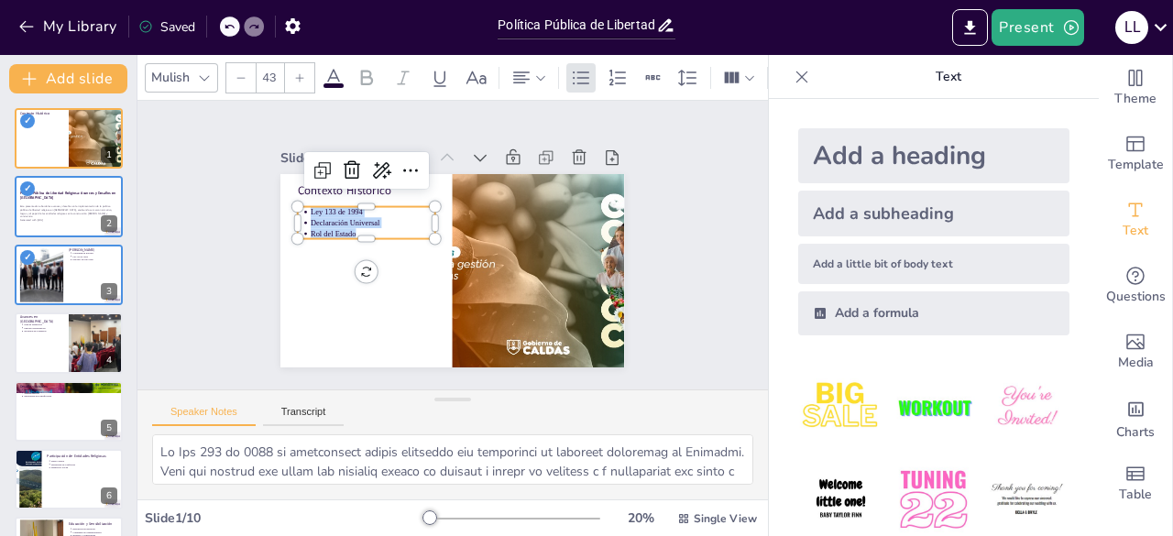
copy ul "Ley 133 de 1994 Declaración Universal Rol del Estado"
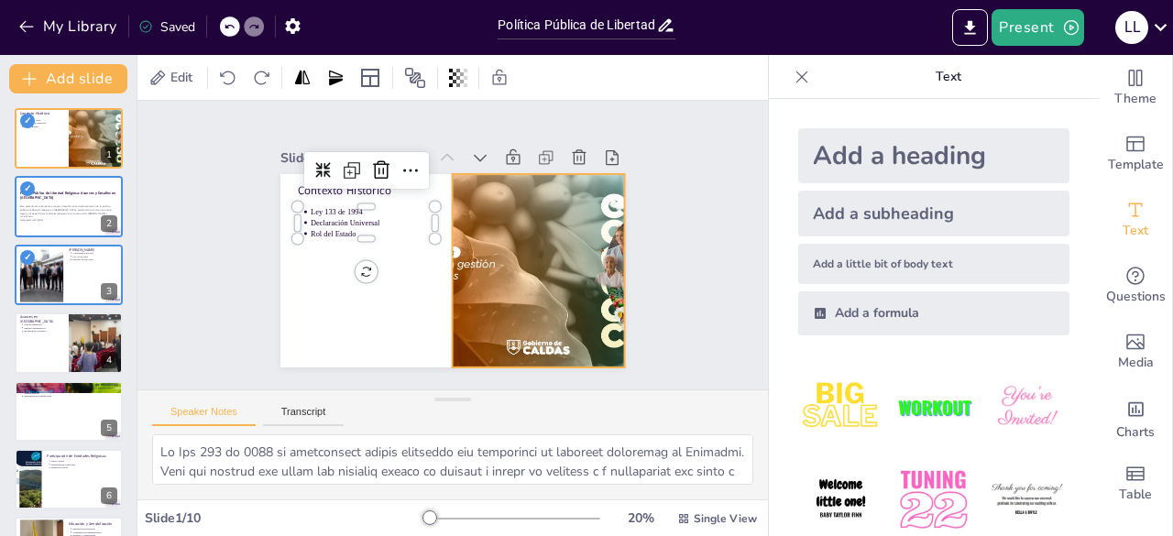
click at [469, 237] on div at bounding box center [499, 321] width 557 height 529
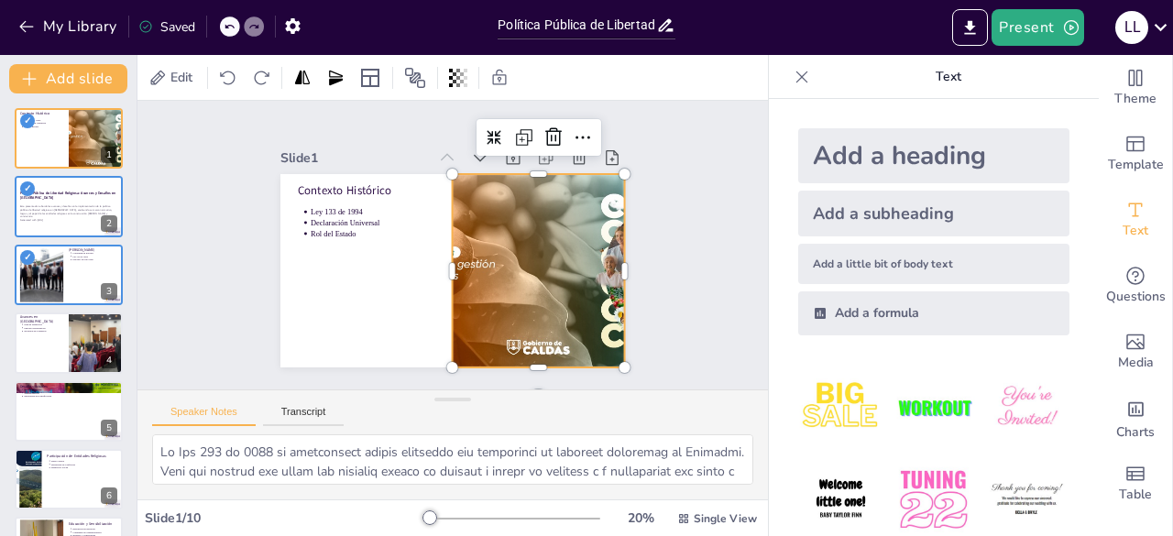
copy ul "Ley 133 de 1994 Declaración Universal Rol del Estado"
click at [548, 250] on div at bounding box center [539, 270] width 576 height 193
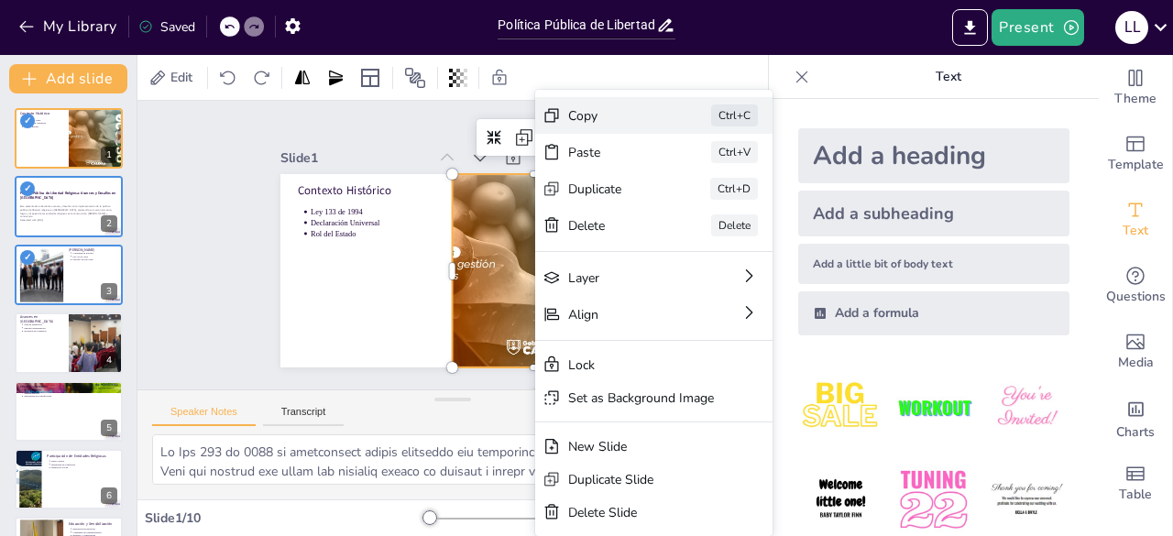
click at [670, 245] on div "Copy Ctrl+C" at bounding box center [790, 287] width 240 height 85
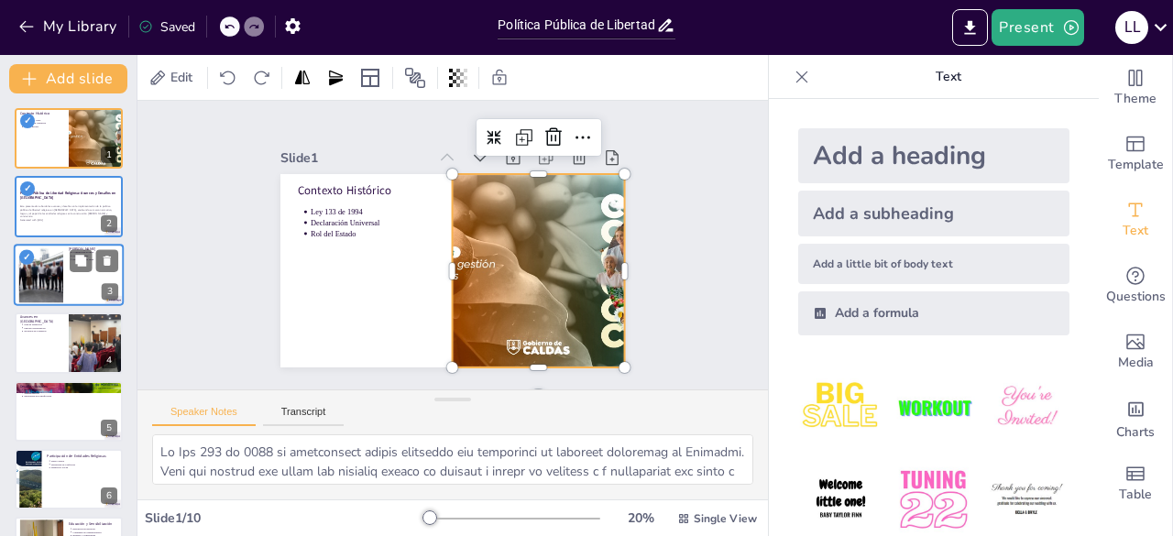
click at [76, 274] on div at bounding box center [69, 275] width 110 height 62
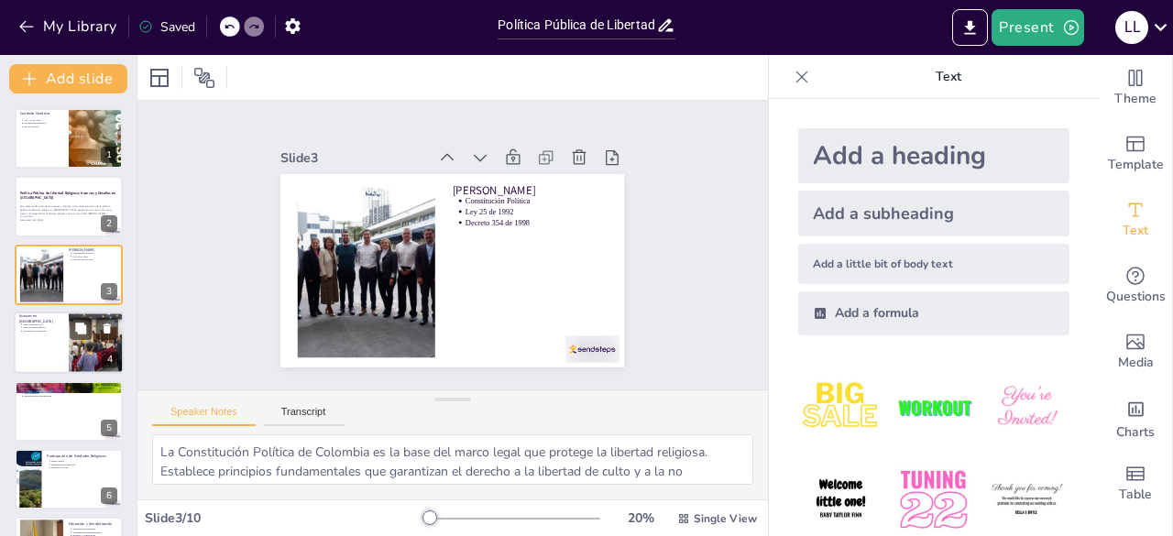
click at [38, 319] on p "Avances en [GEOGRAPHIC_DATA]" at bounding box center [41, 319] width 44 height 10
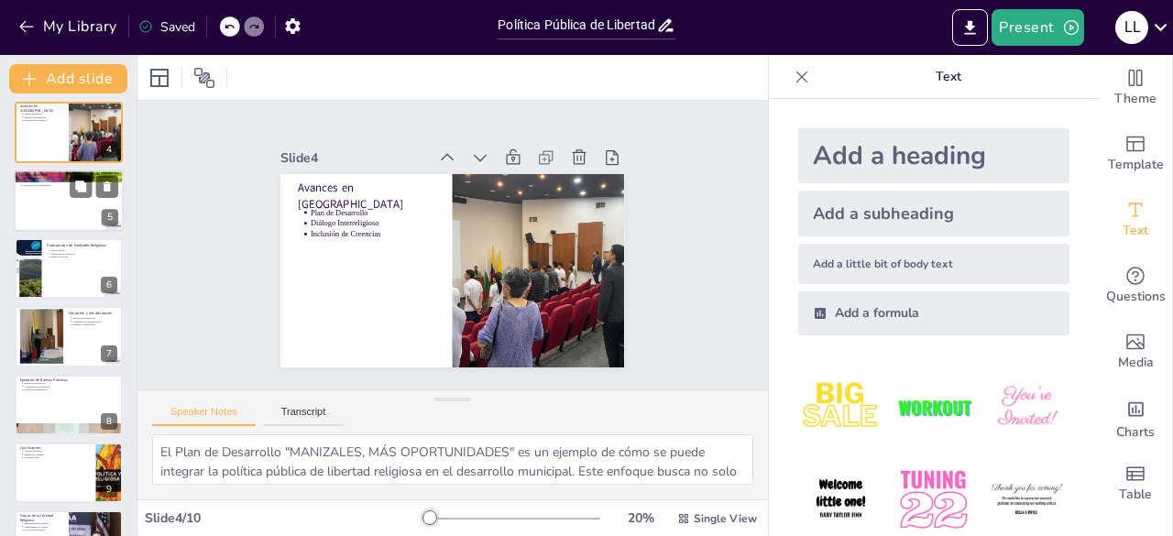
click at [28, 185] on p "Integración en Planificación" at bounding box center [70, 185] width 95 height 4
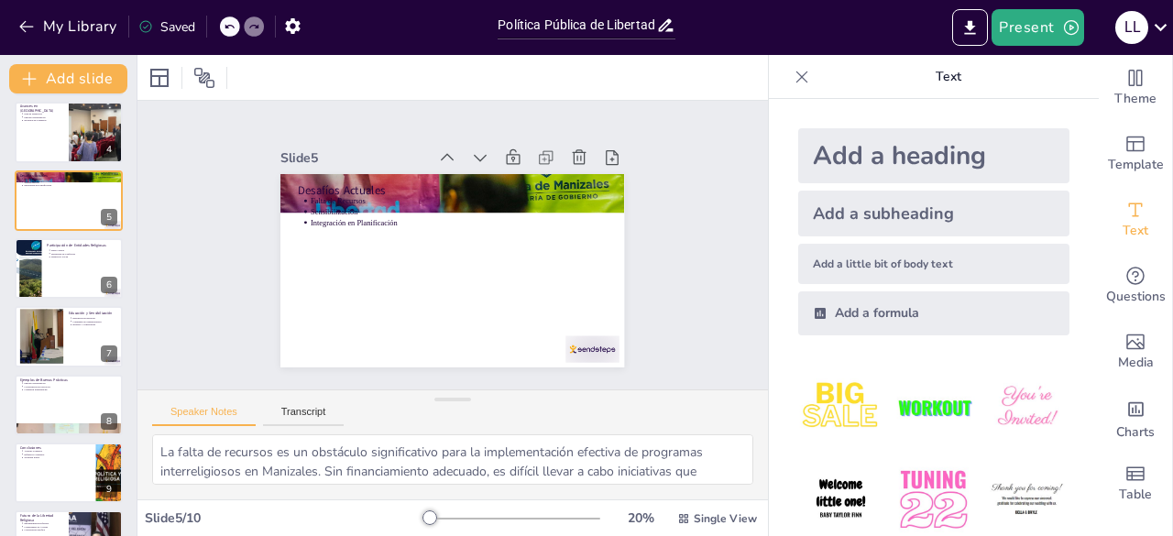
scroll to position [96, 0]
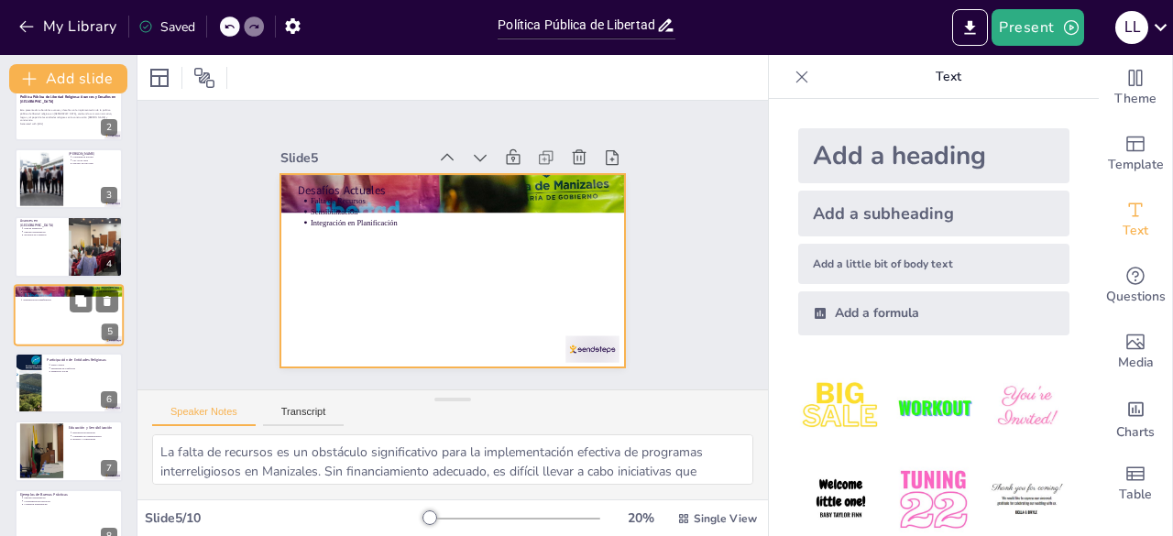
click at [30, 331] on div at bounding box center [69, 315] width 110 height 62
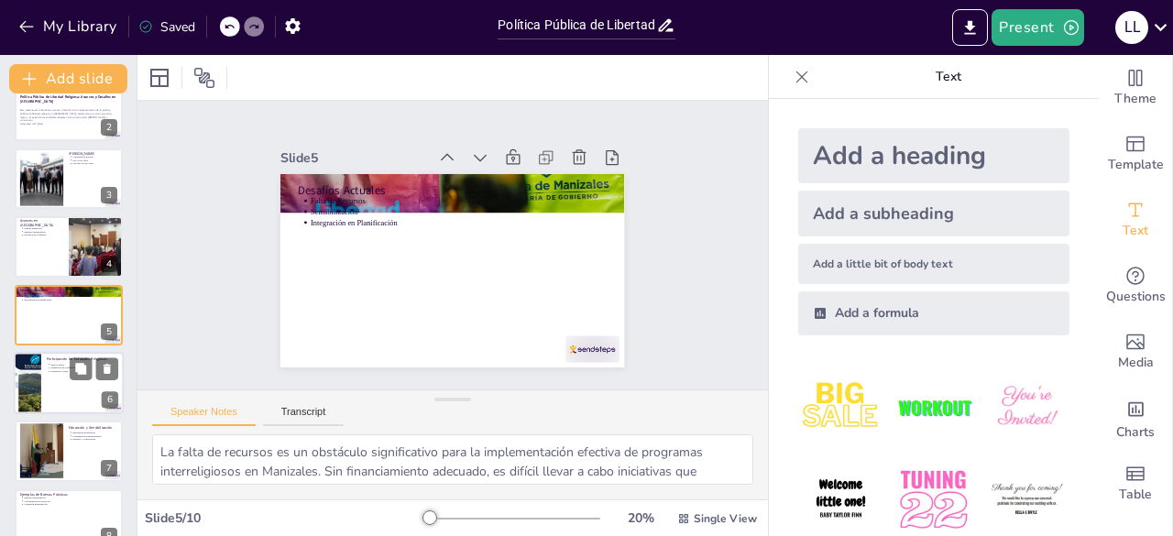
click at [52, 406] on div at bounding box center [69, 383] width 110 height 62
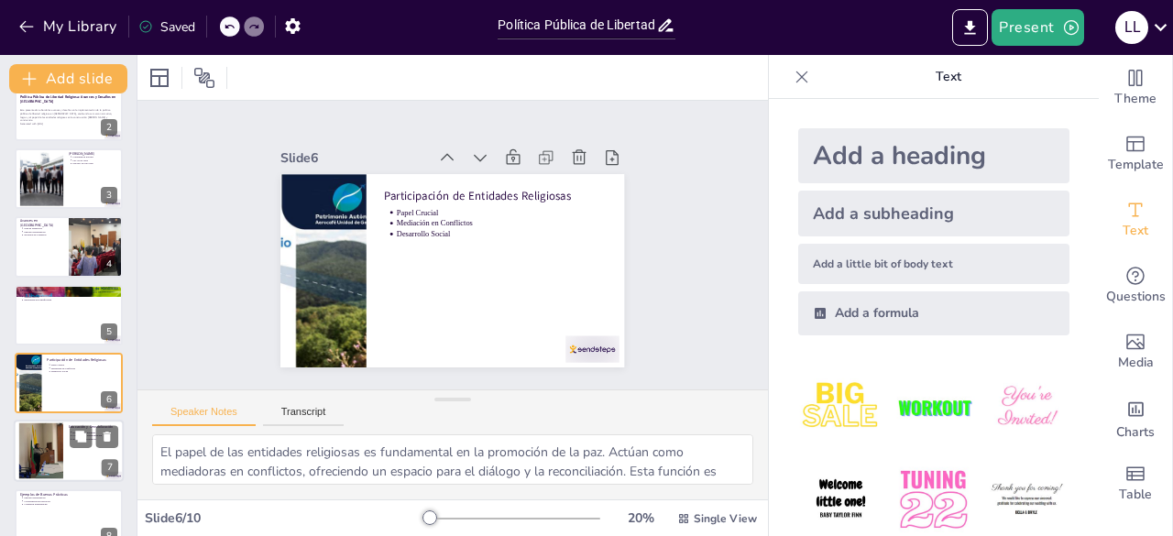
scroll to position [164, 0]
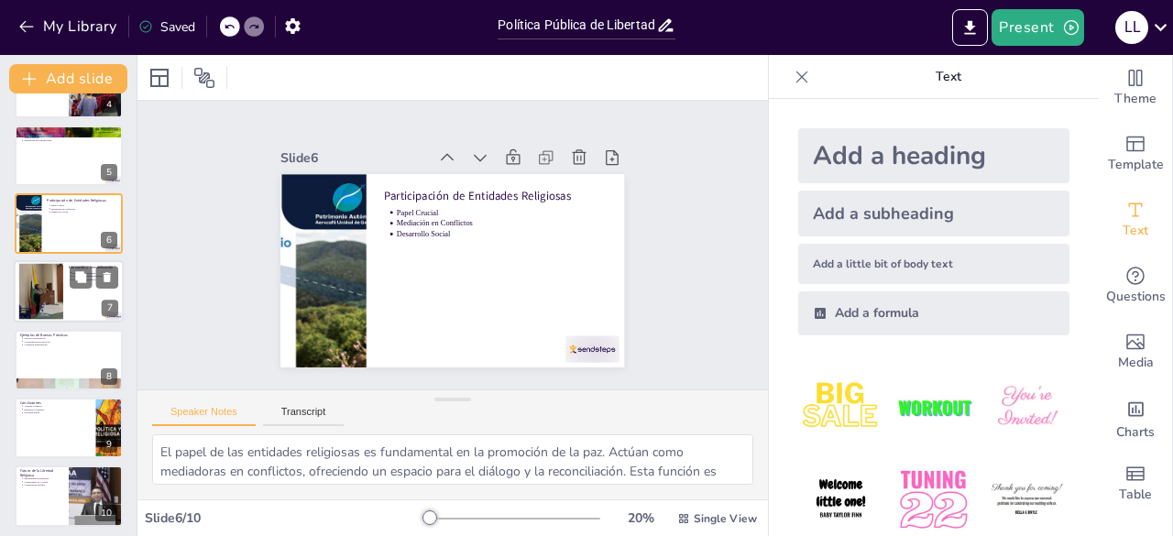
click at [38, 282] on div at bounding box center [41, 292] width 74 height 56
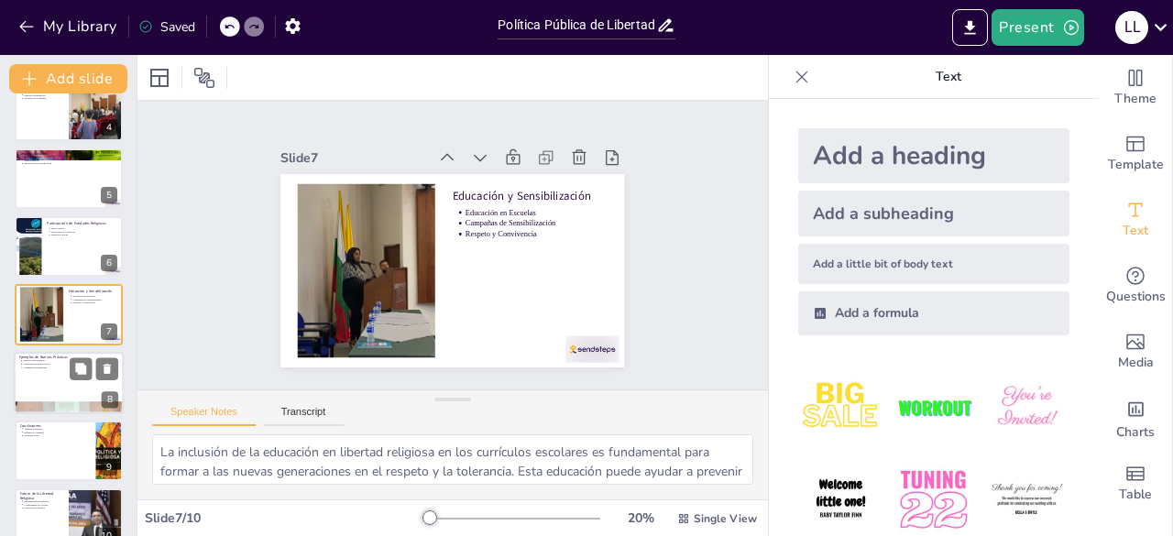
click at [64, 382] on div at bounding box center [69, 383] width 110 height 62
type textarea "El diálogo interreligioso es una práctica que ha demostrado ser efectiva en la …"
